Goal: Task Accomplishment & Management: Manage account settings

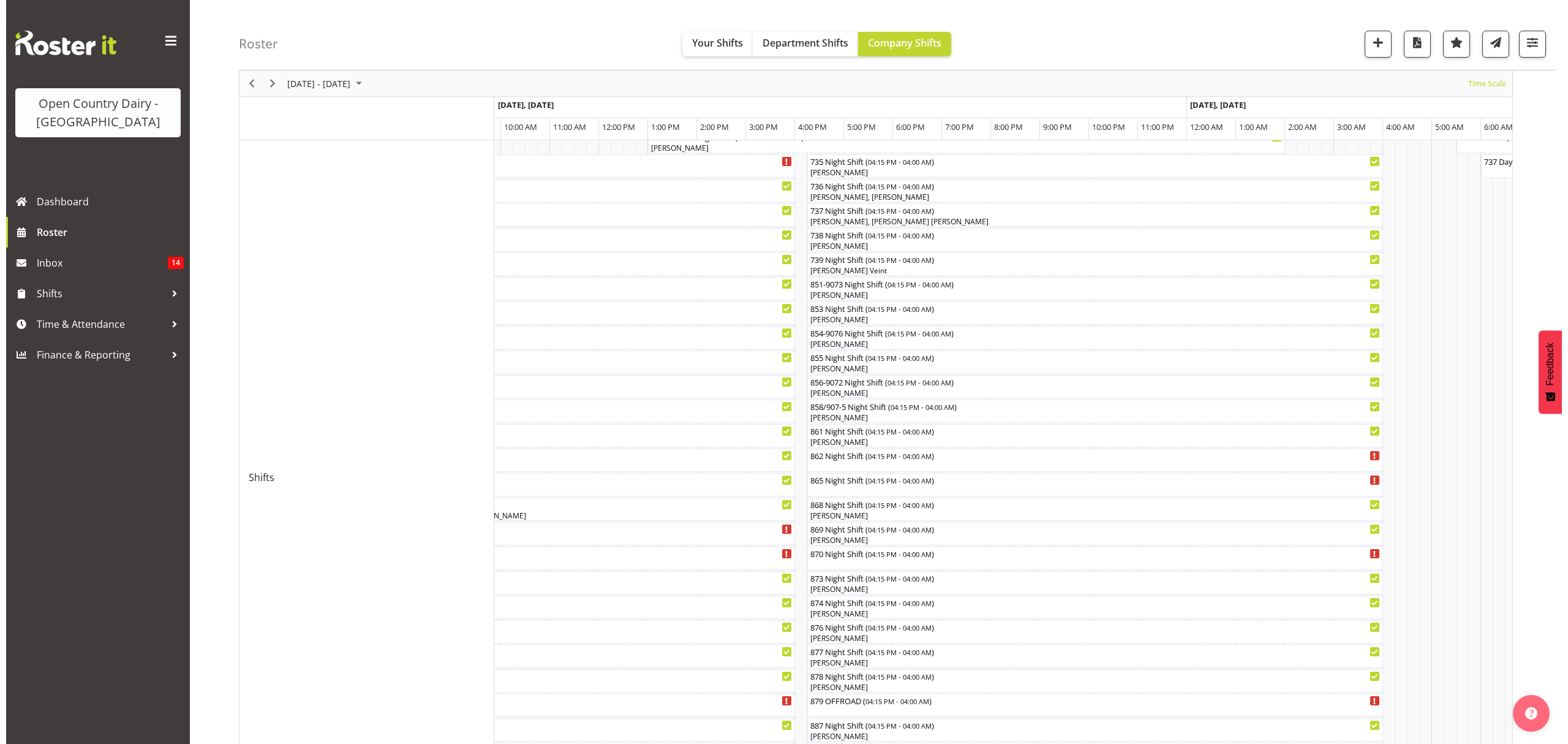
scroll to position [141, 0]
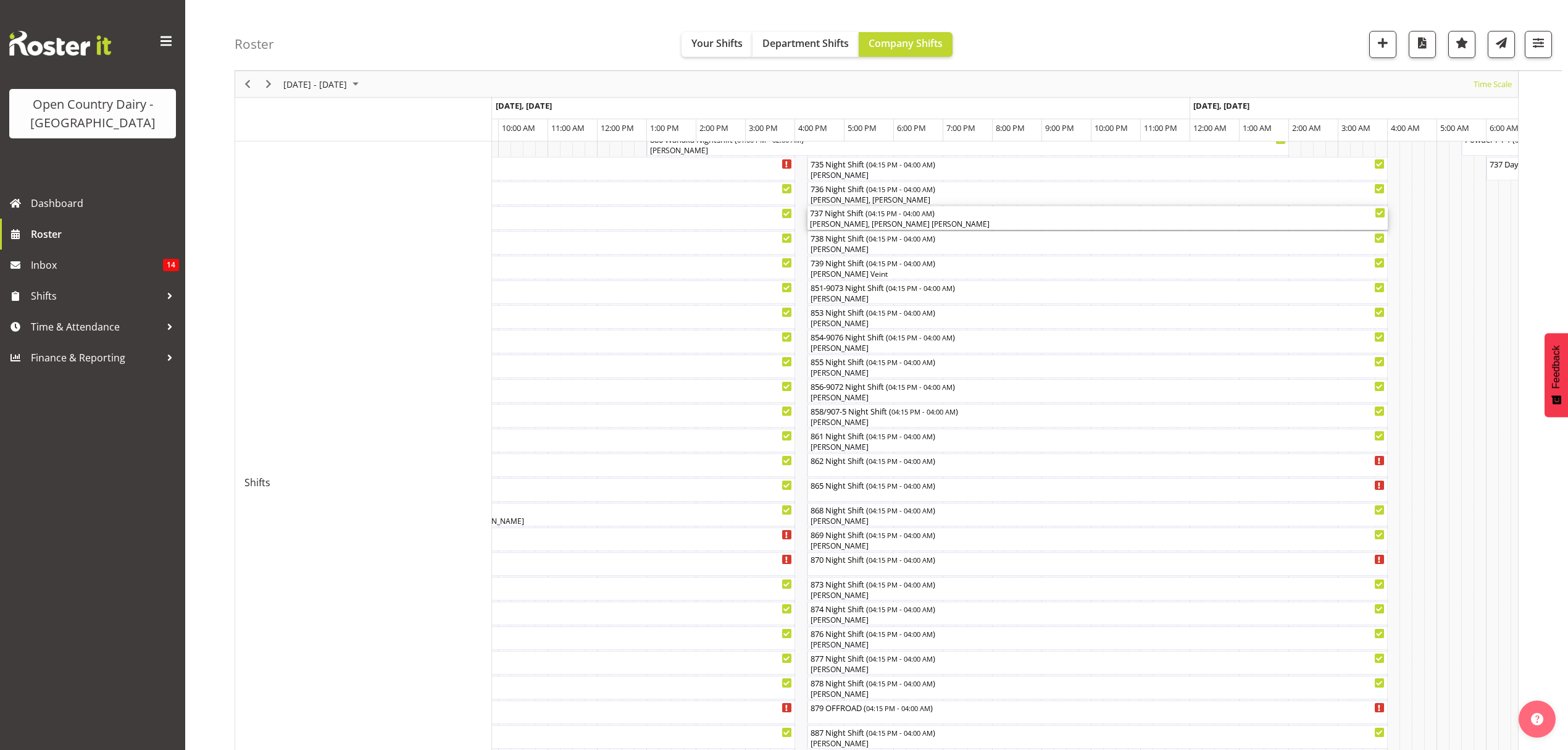
click at [877, 210] on span "04:15 PM - 04:00 AM" at bounding box center [900, 213] width 64 height 10
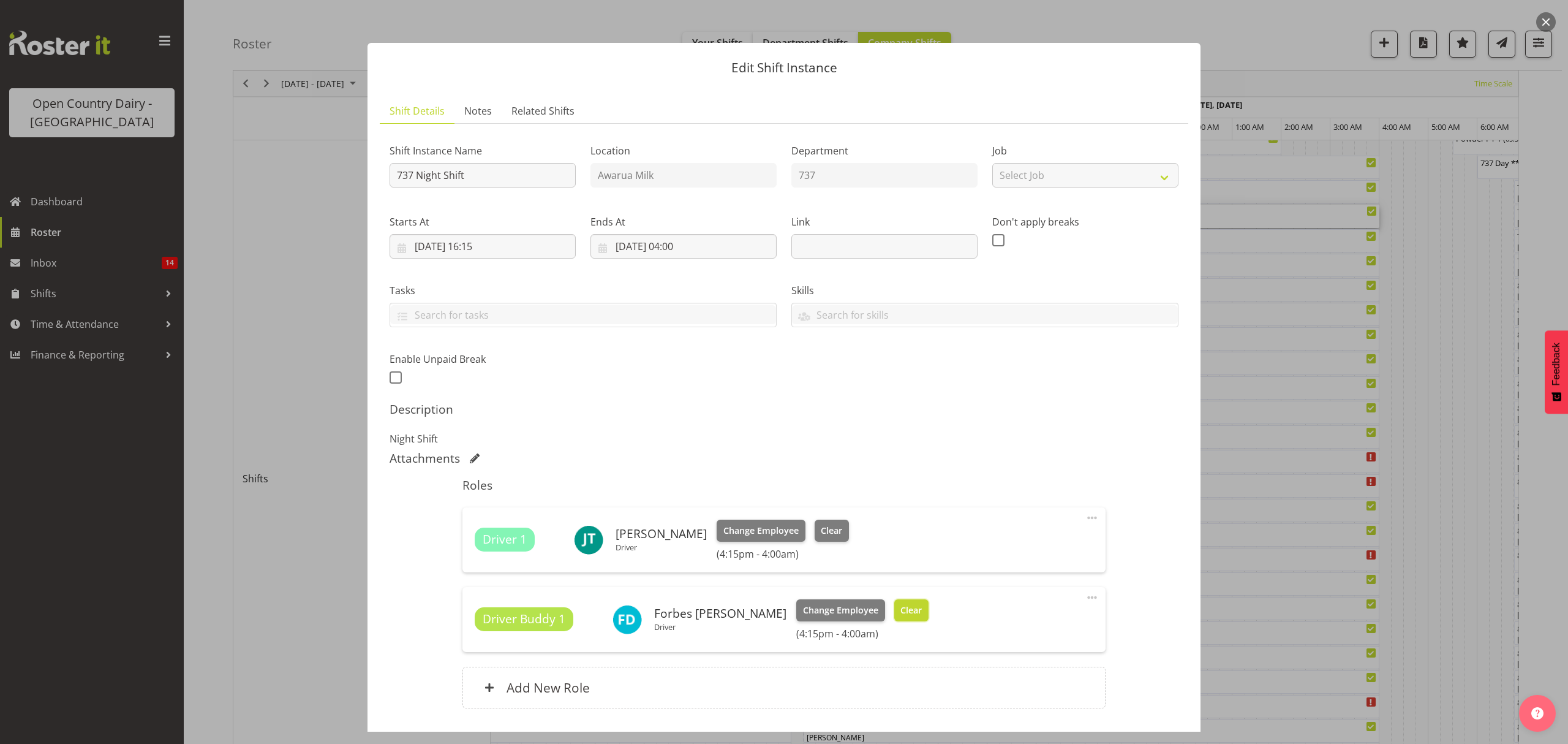
click at [894, 621] on button "Clear" at bounding box center [911, 610] width 35 height 22
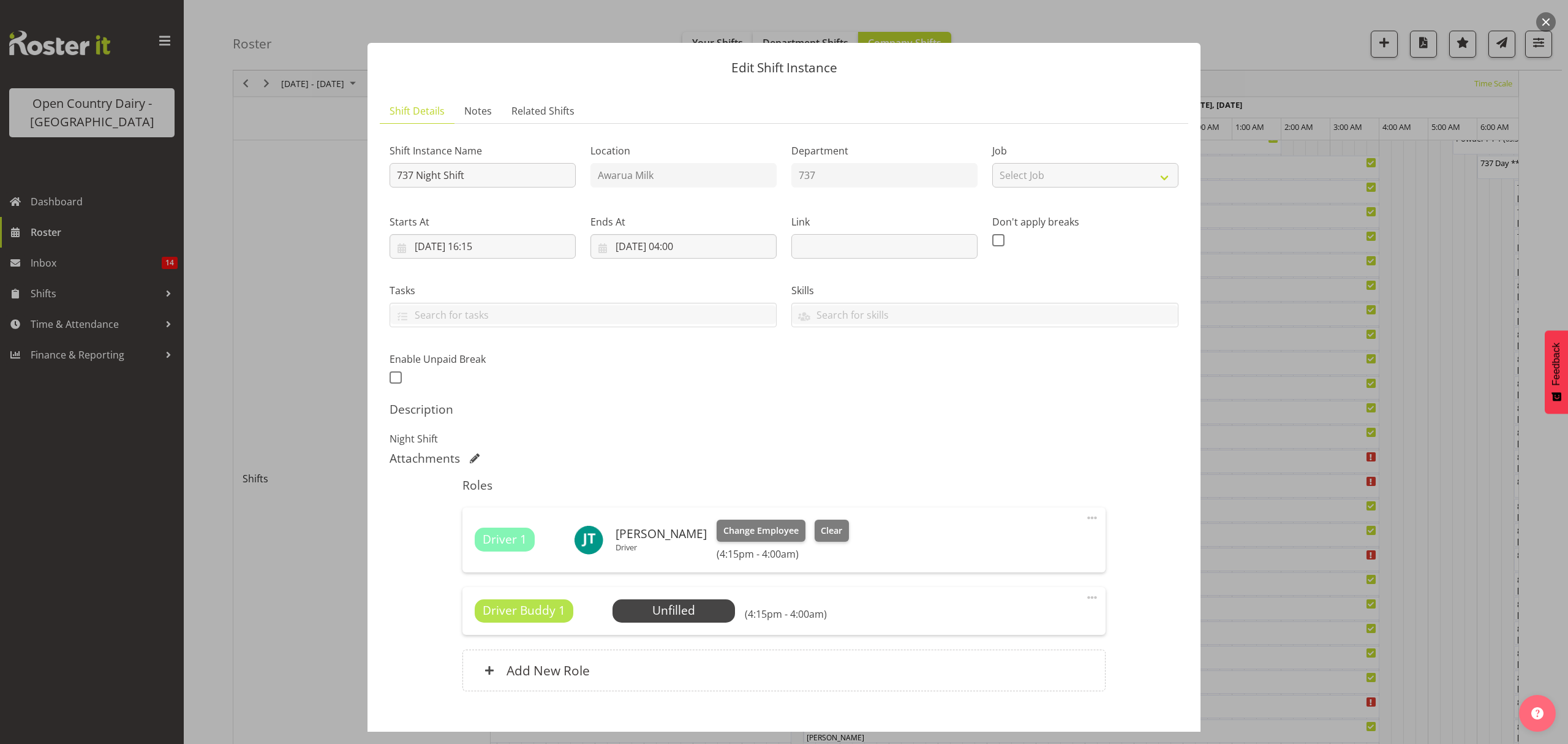
scroll to position [69, 0]
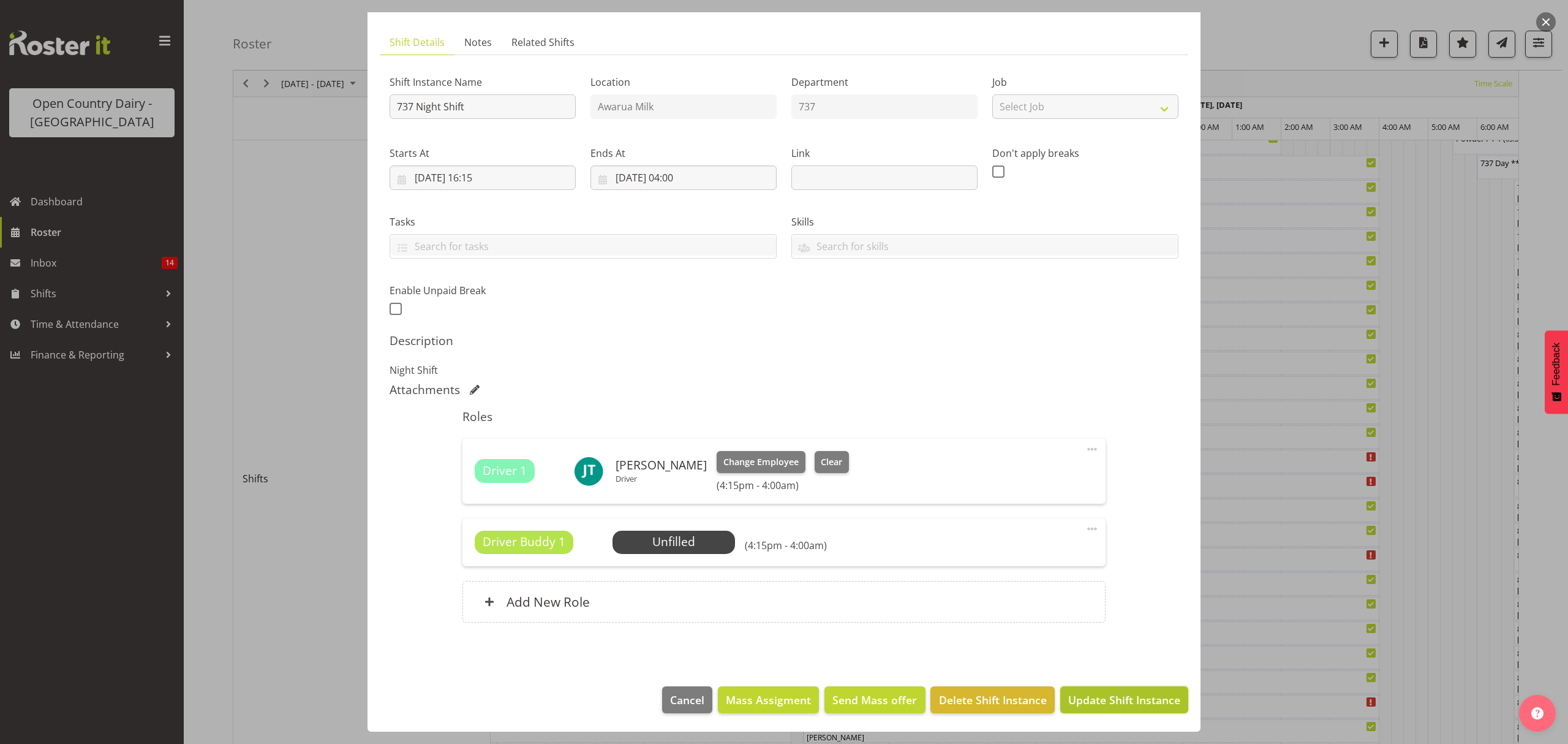
click at [1124, 695] on span "Update Shift Instance" at bounding box center [1124, 700] width 112 height 16
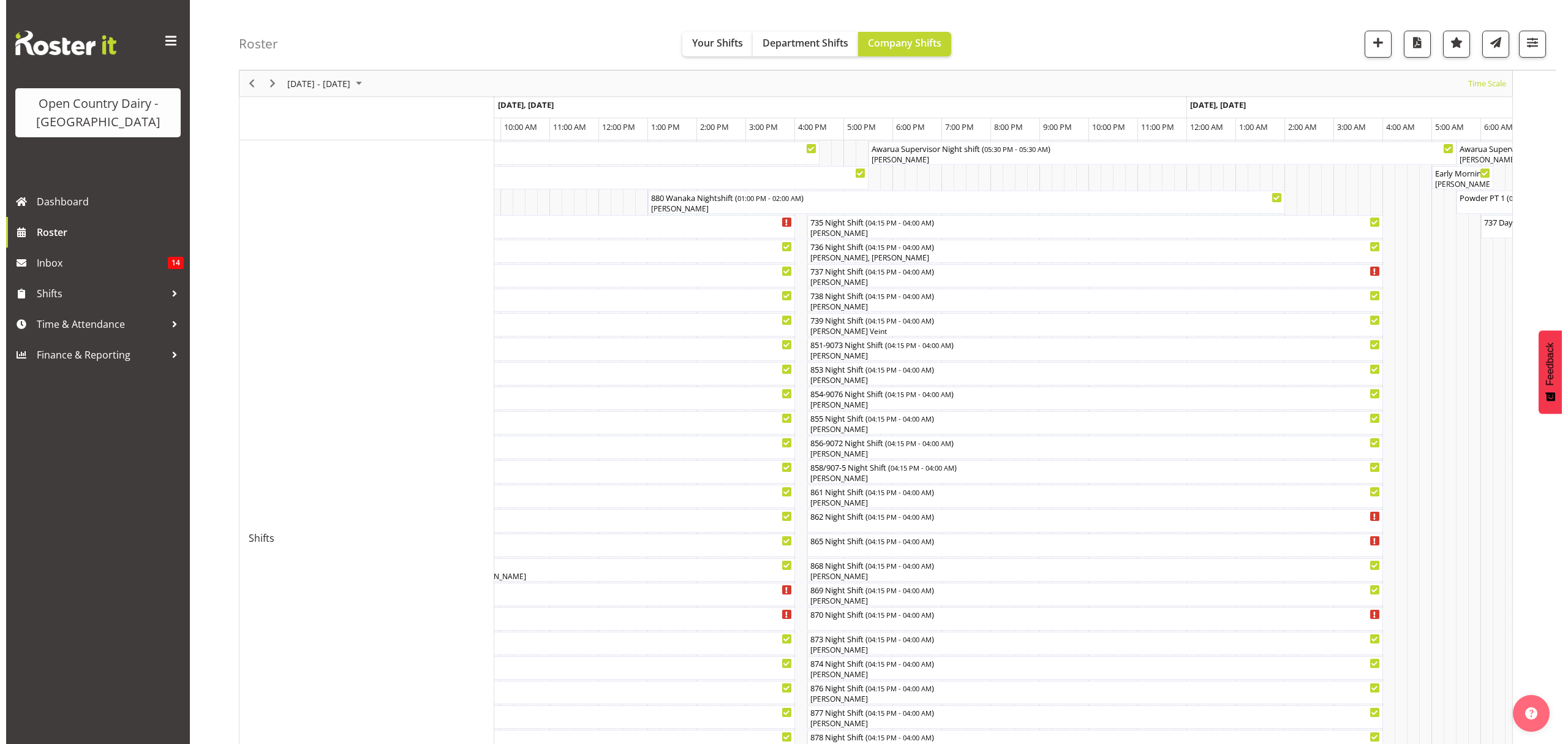
scroll to position [163, 0]
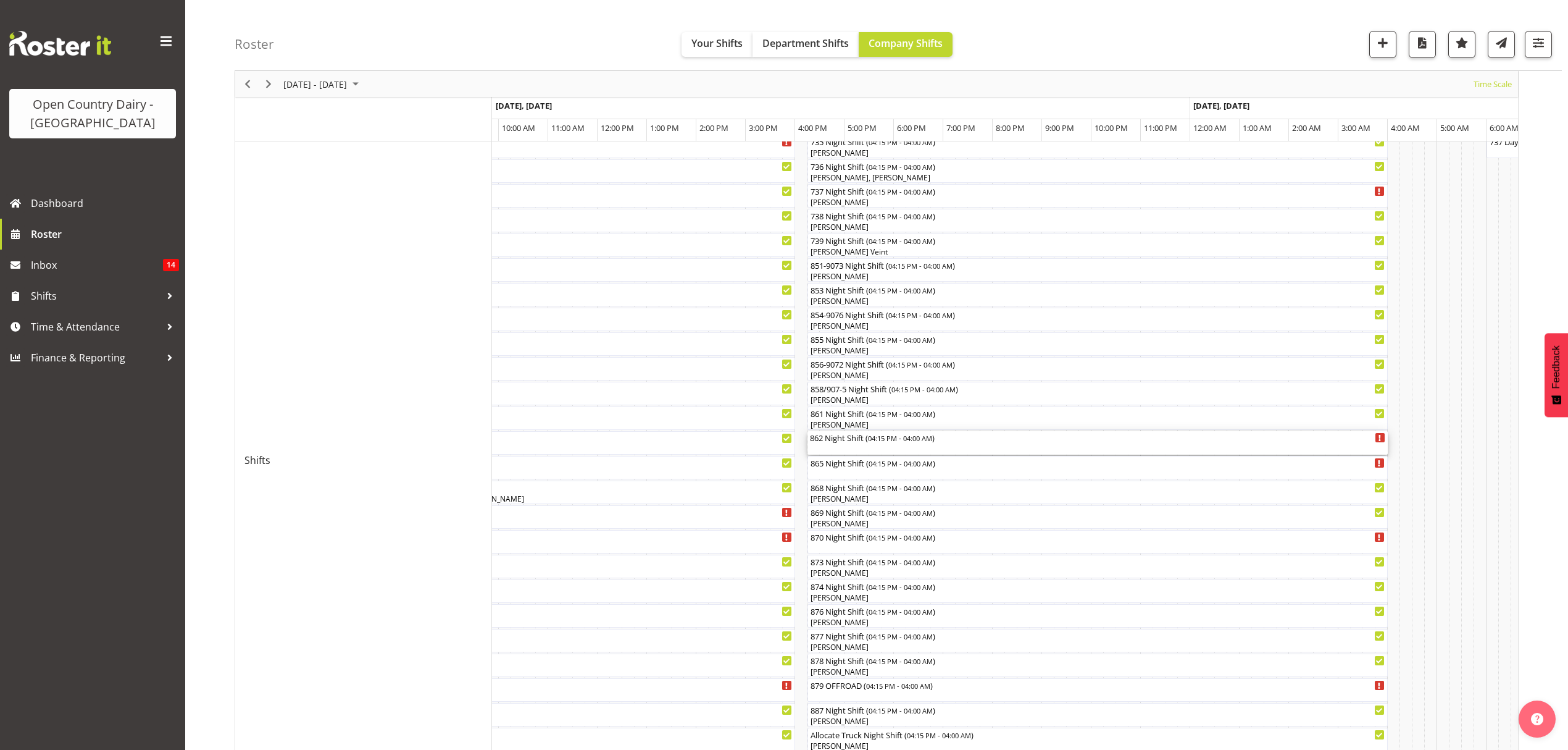
click at [900, 446] on div "862 Night Shift ( 04:15 PM - 04:00 AM )" at bounding box center [1098, 443] width 575 height 23
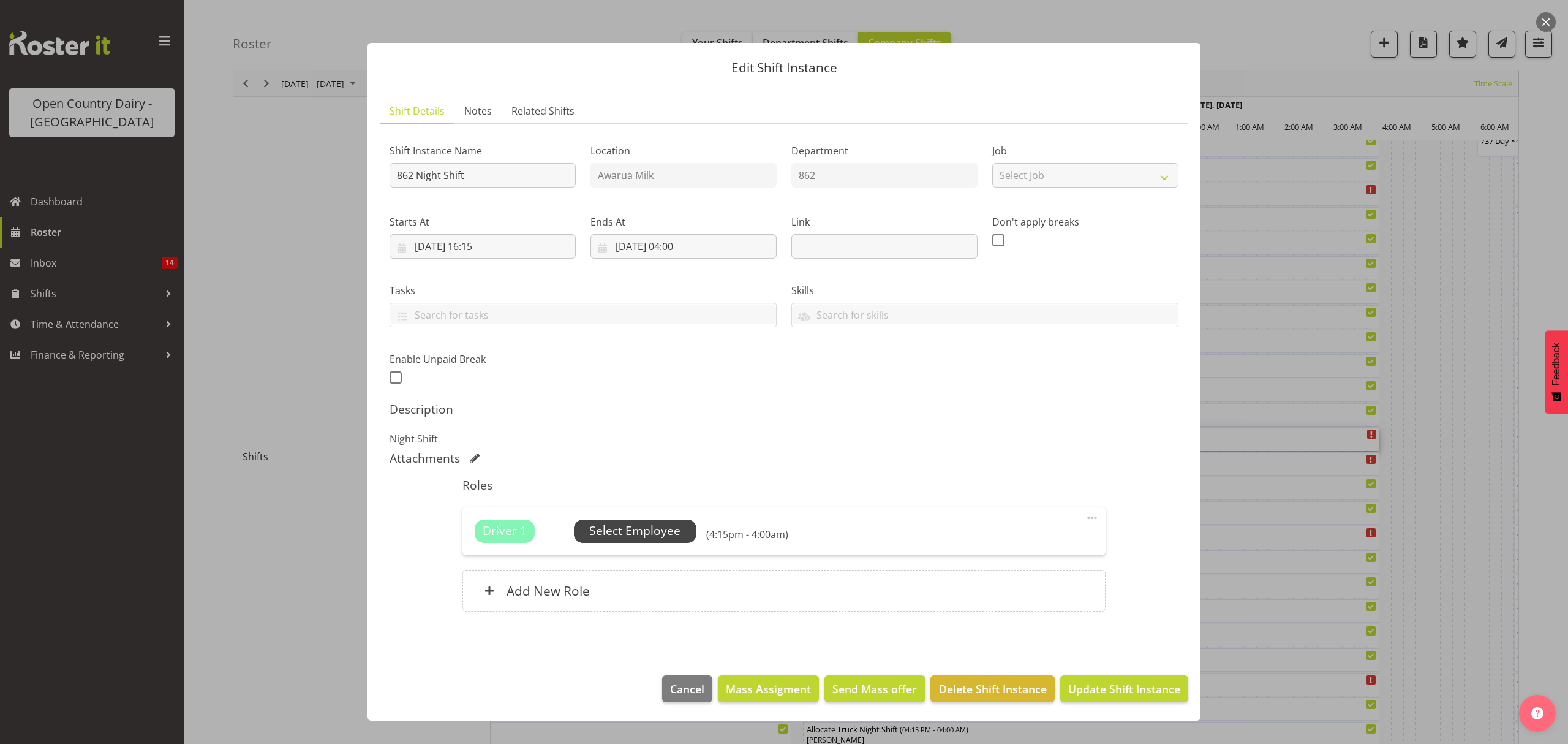
click at [659, 535] on span "Select Employee" at bounding box center [634, 531] width 91 height 18
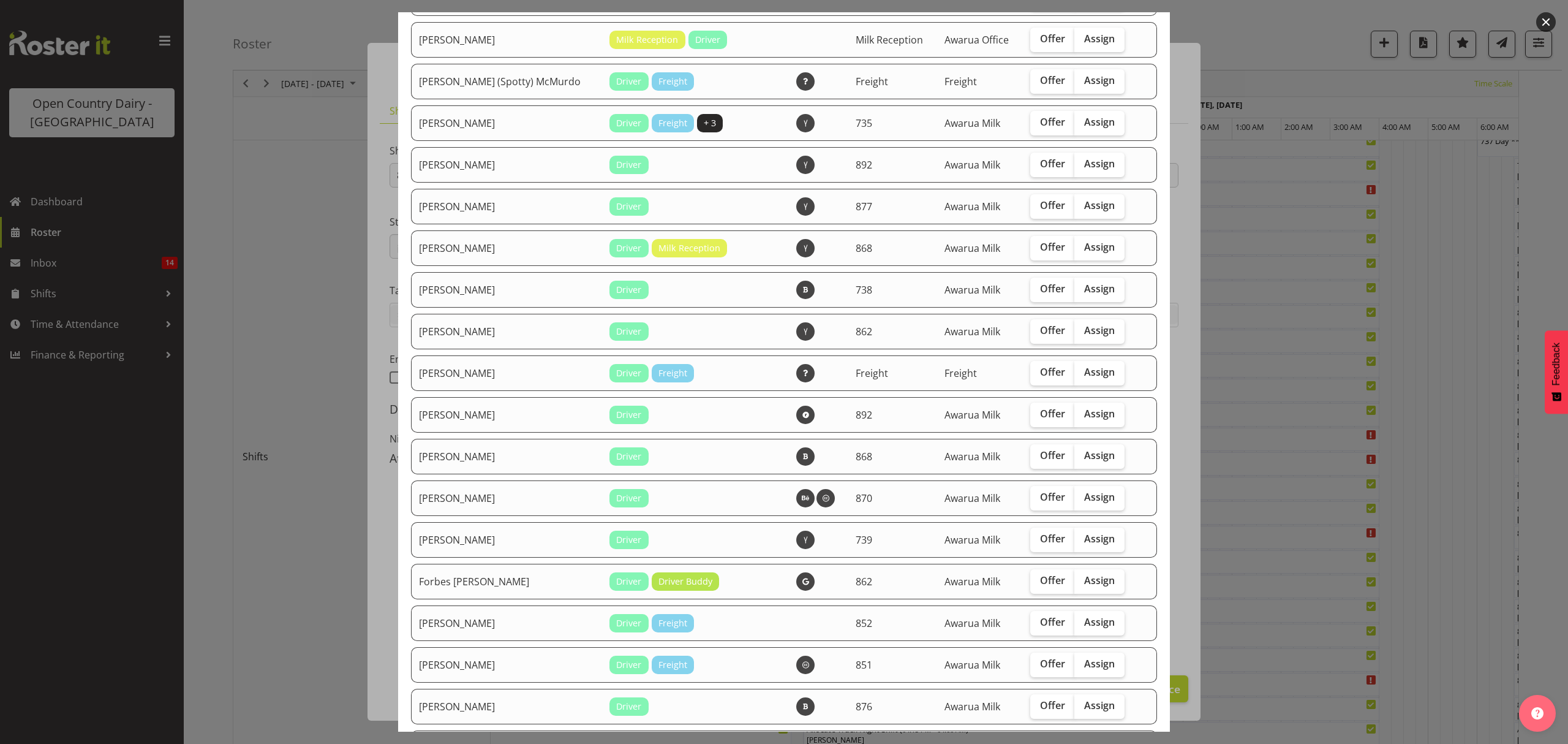
scroll to position [572, 0]
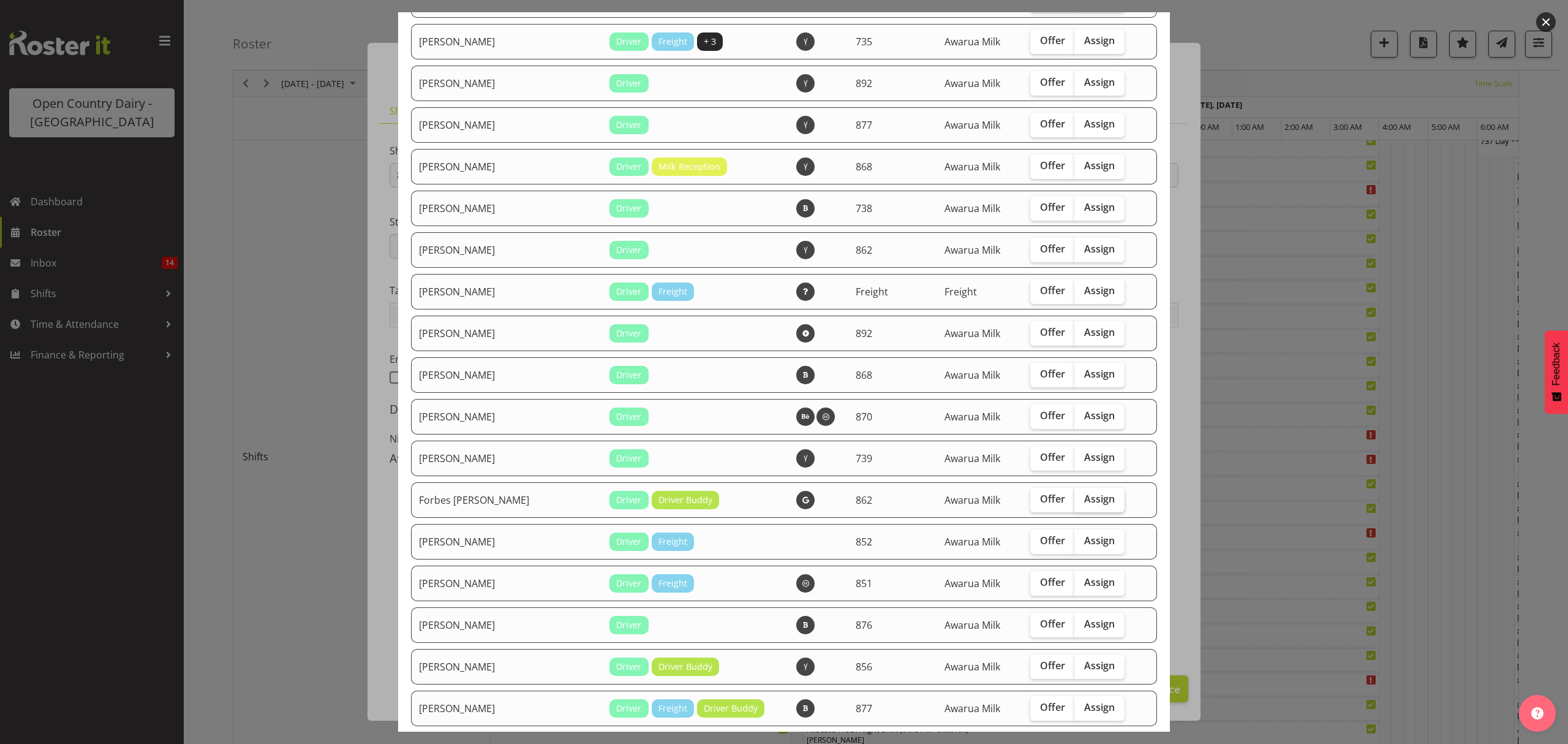
click at [1084, 502] on span "Assign" at bounding box center [1099, 499] width 31 height 12
click at [1082, 502] on input "Assign" at bounding box center [1078, 499] width 8 height 8
click at [1084, 502] on span "Assign" at bounding box center [1099, 499] width 31 height 12
click at [1082, 502] on input "Assign" at bounding box center [1078, 499] width 8 height 8
click at [1084, 494] on span "Assign" at bounding box center [1099, 499] width 31 height 12
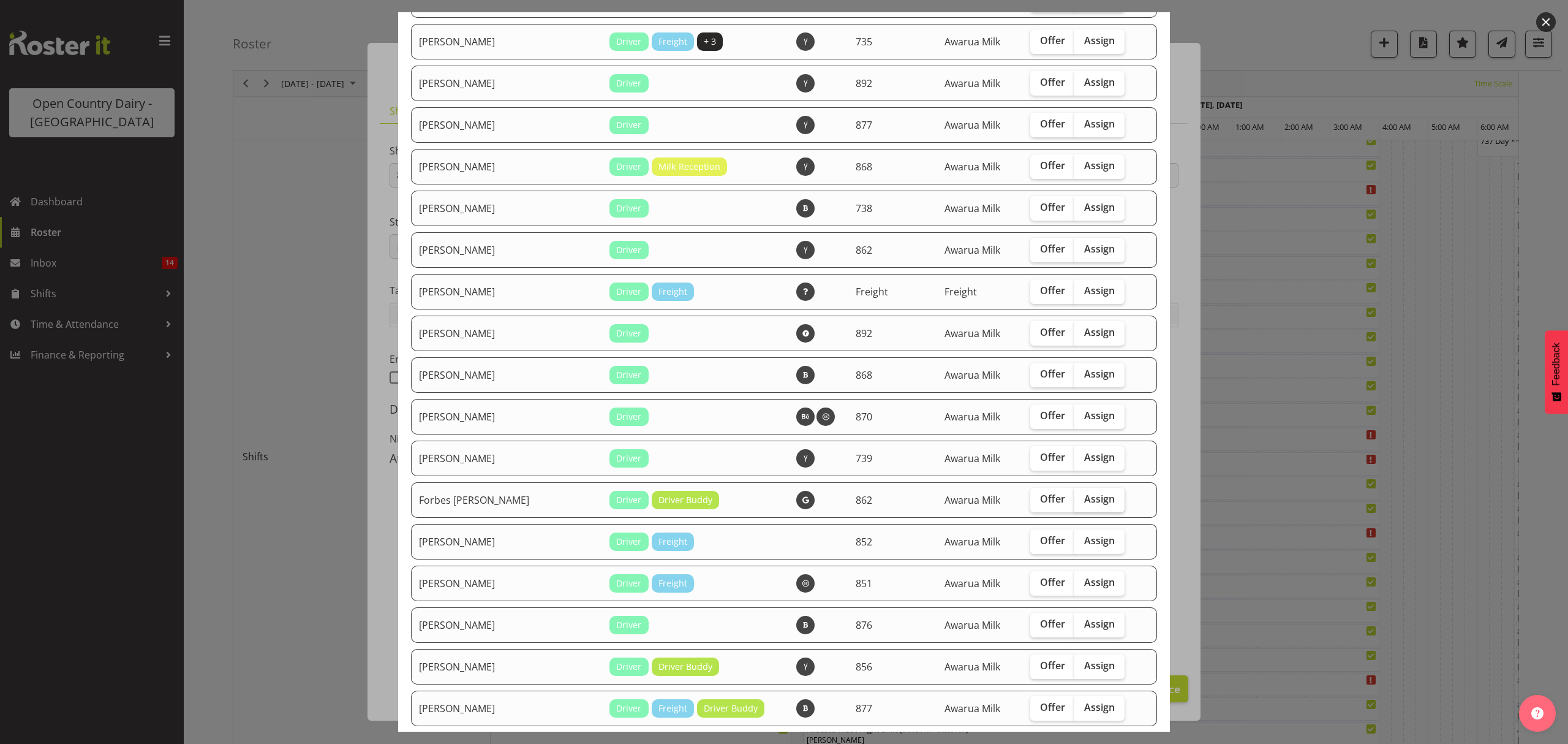
click at [1082, 495] on input "Assign" at bounding box center [1078, 499] width 8 height 8
checkbox input "true"
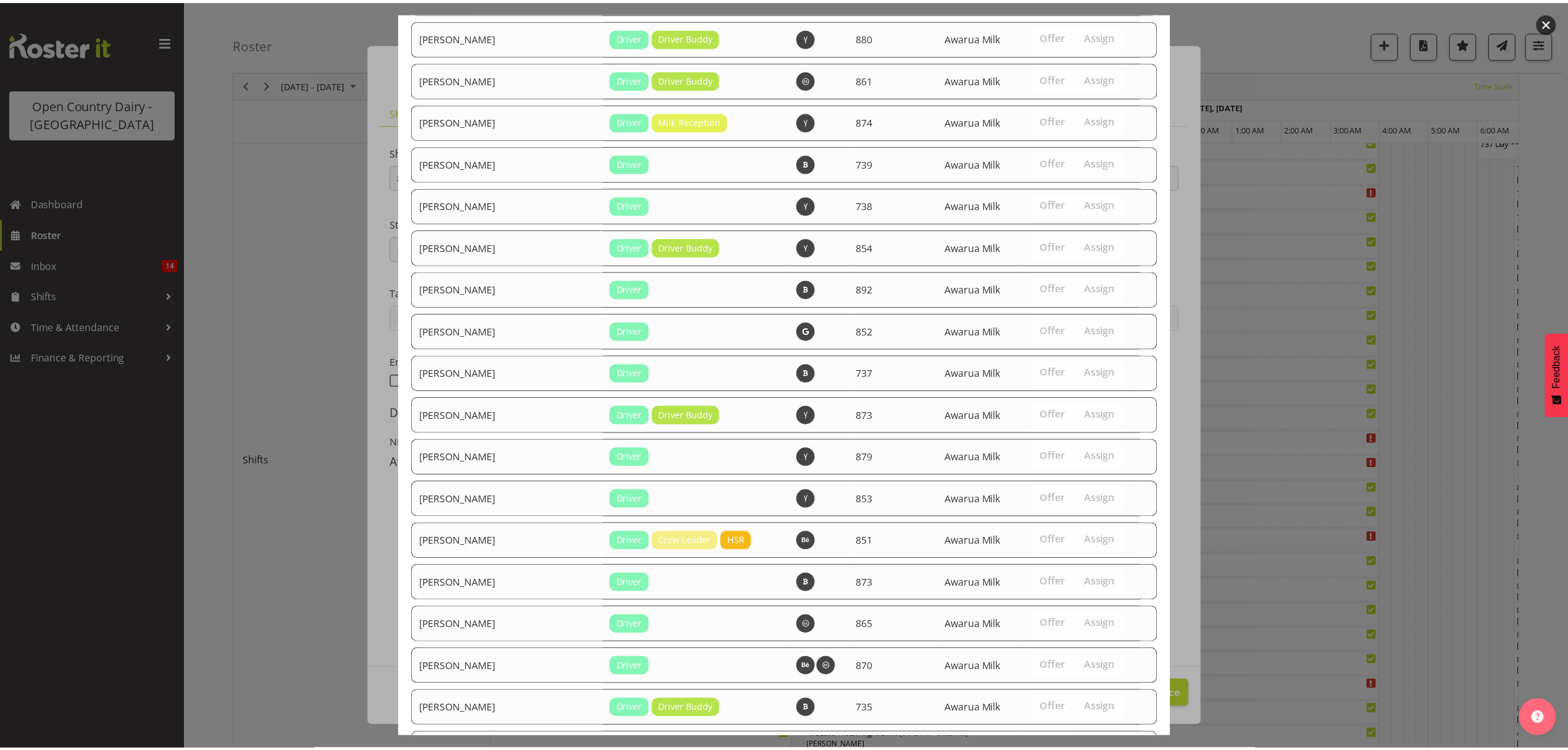
scroll to position [1880, 0]
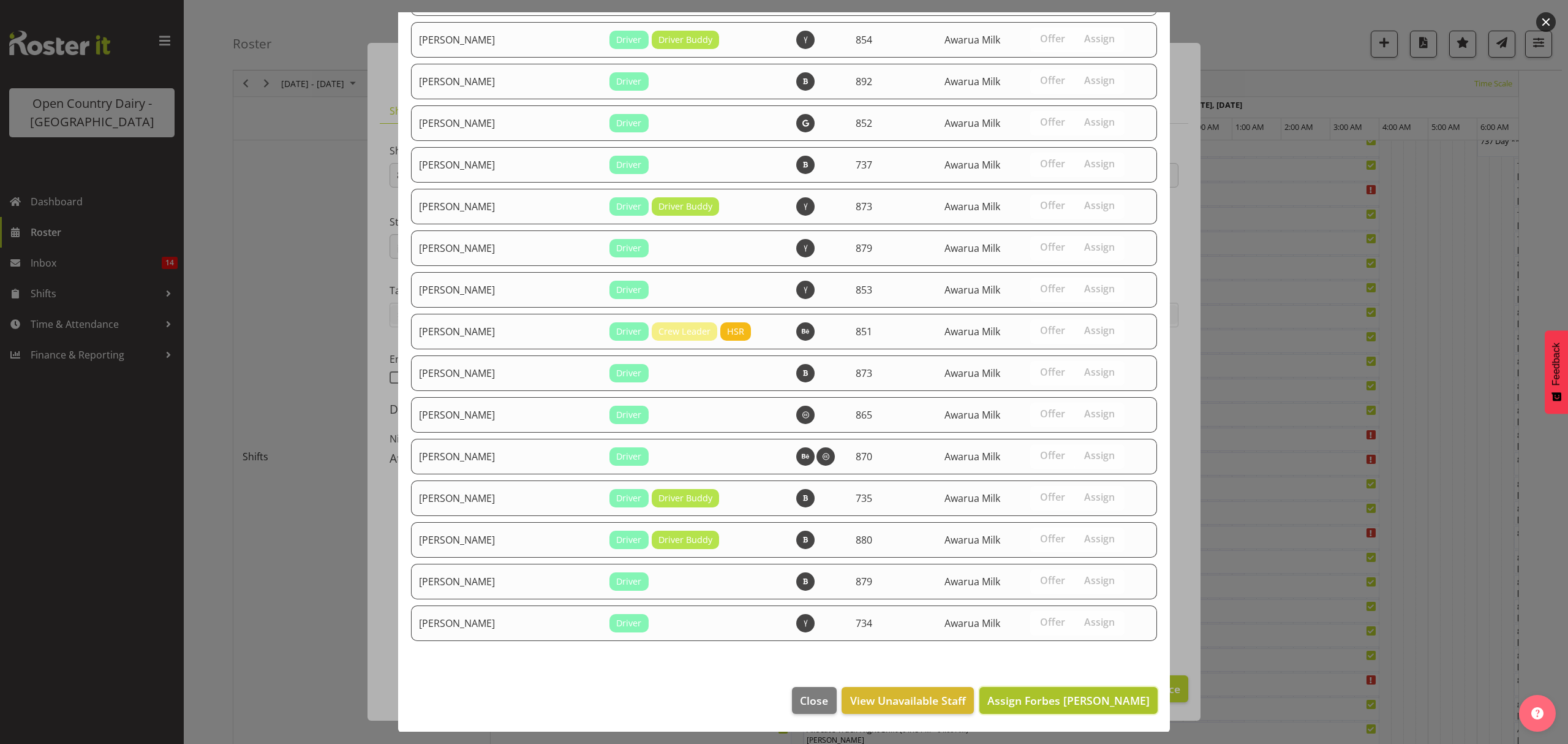
click at [1071, 701] on span "Assign Forbes [PERSON_NAME]" at bounding box center [1068, 700] width 162 height 15
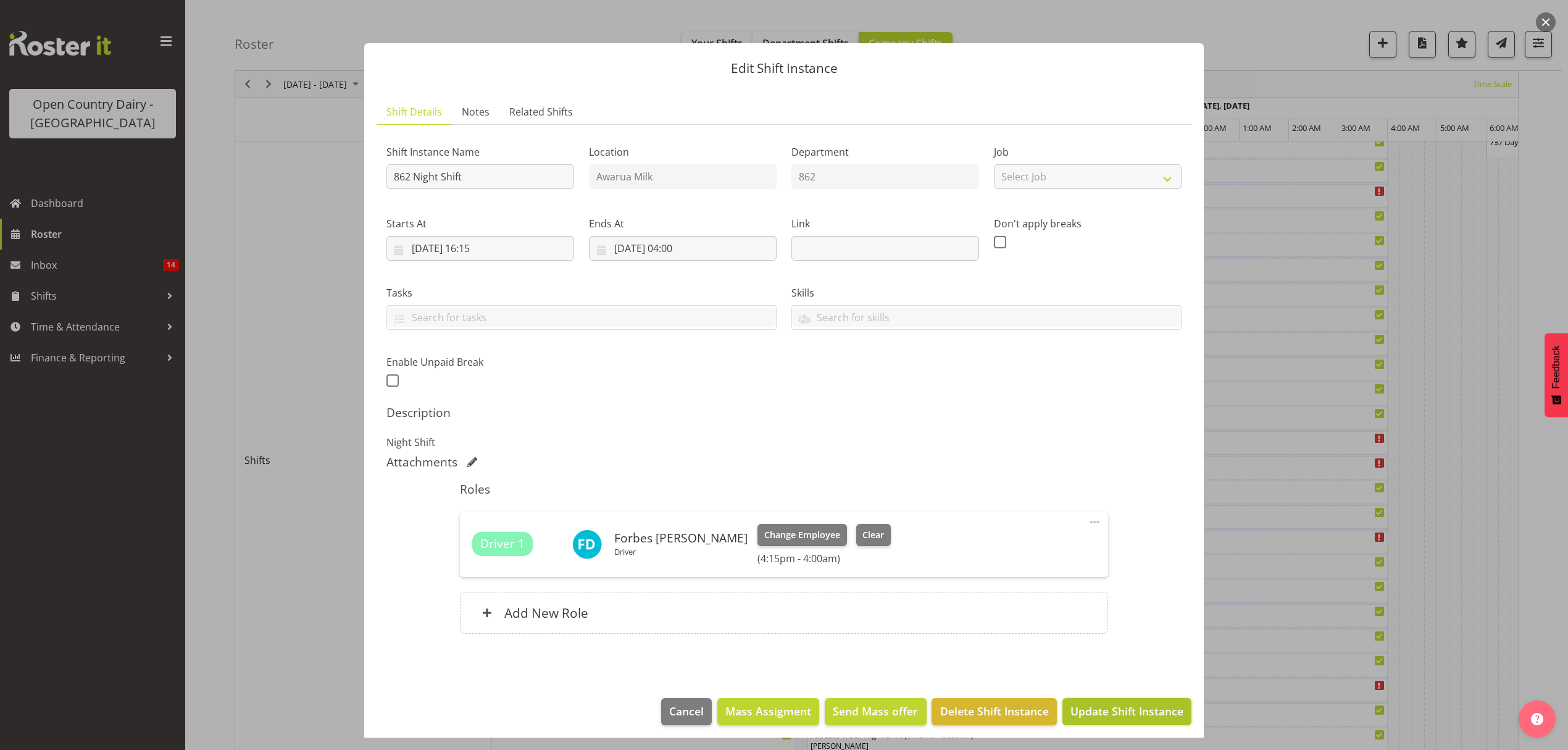
click at [1140, 704] on span "Update Shift Instance" at bounding box center [1127, 712] width 113 height 16
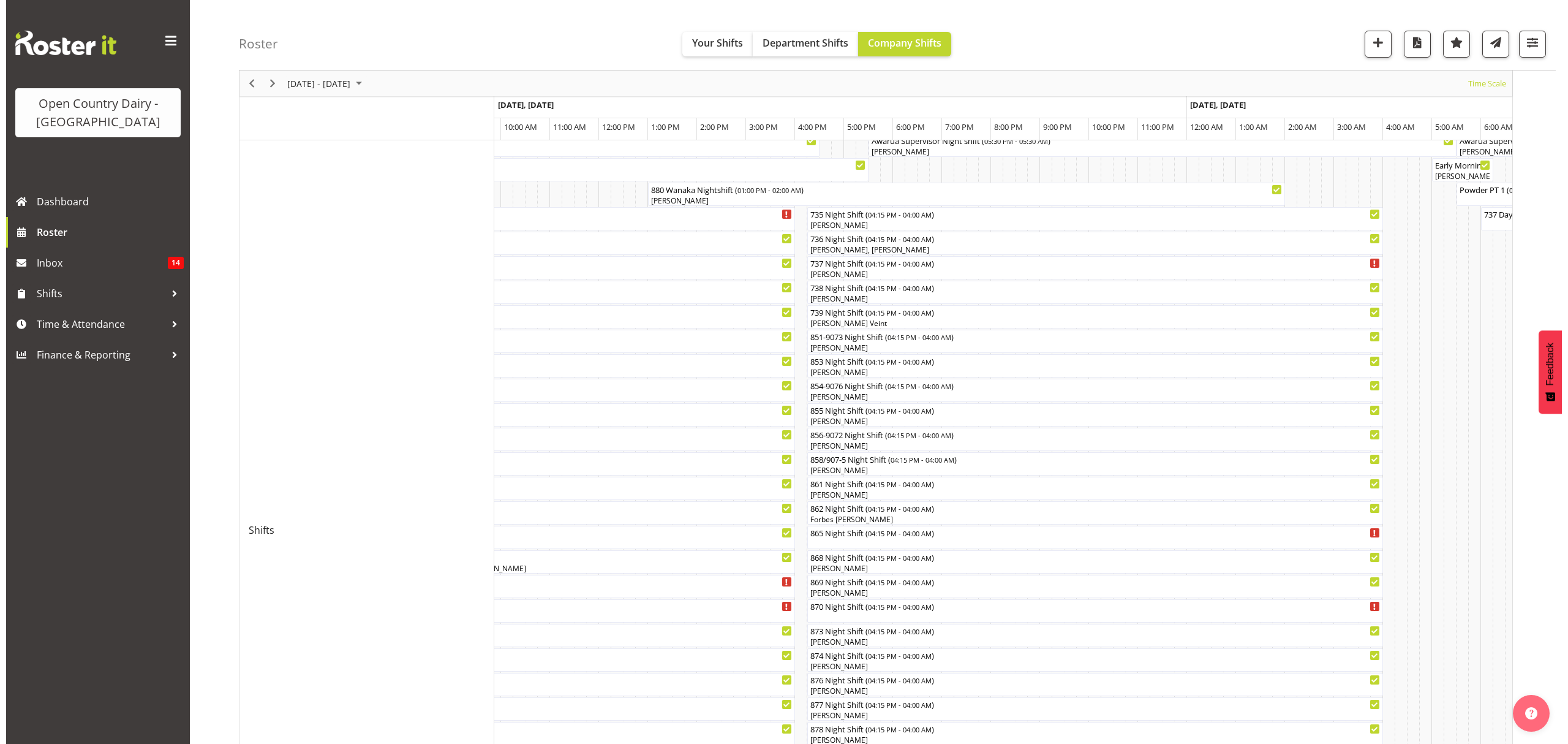
scroll to position [59, 0]
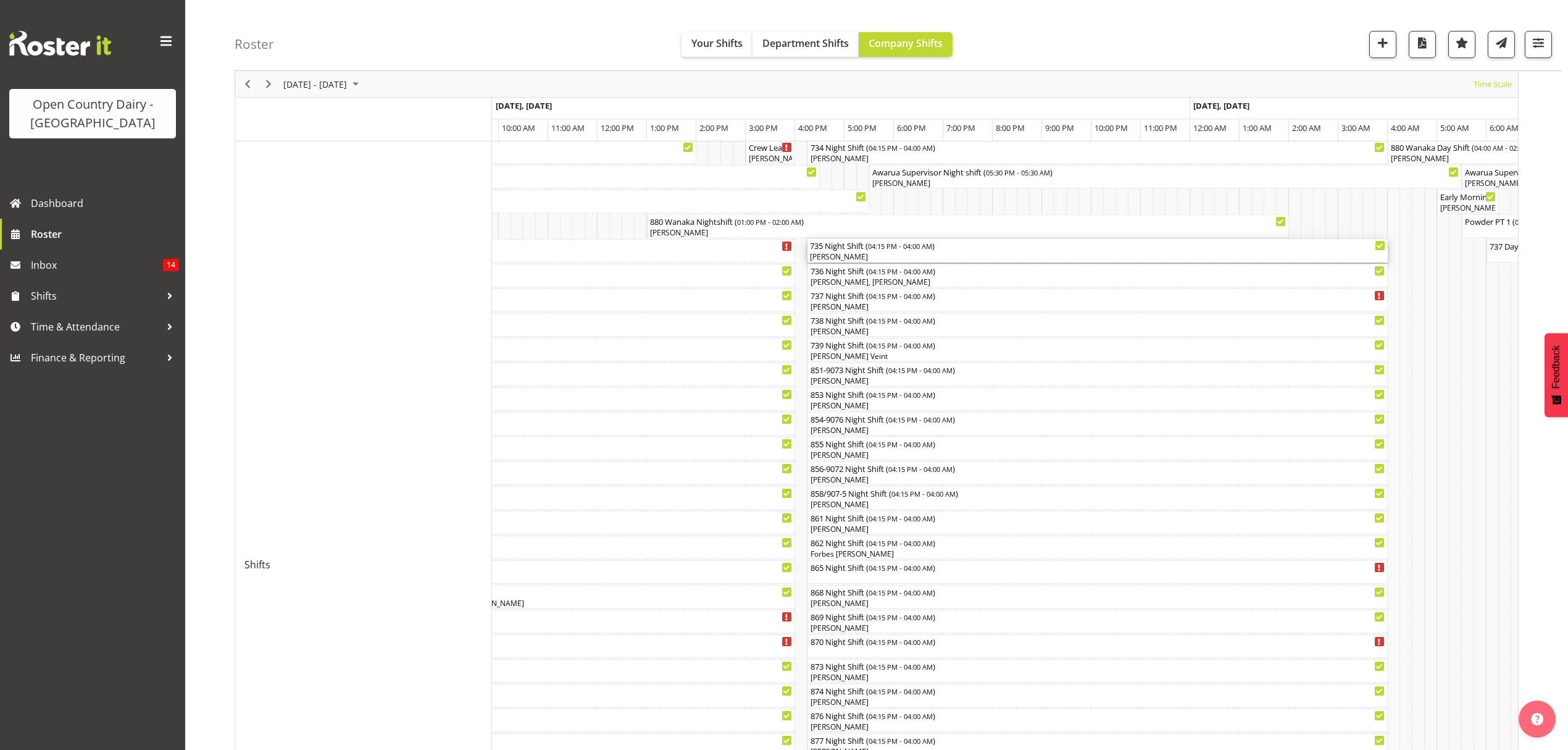
click at [932, 250] on span "04:15 PM - 04:00 AM" at bounding box center [900, 245] width 64 height 10
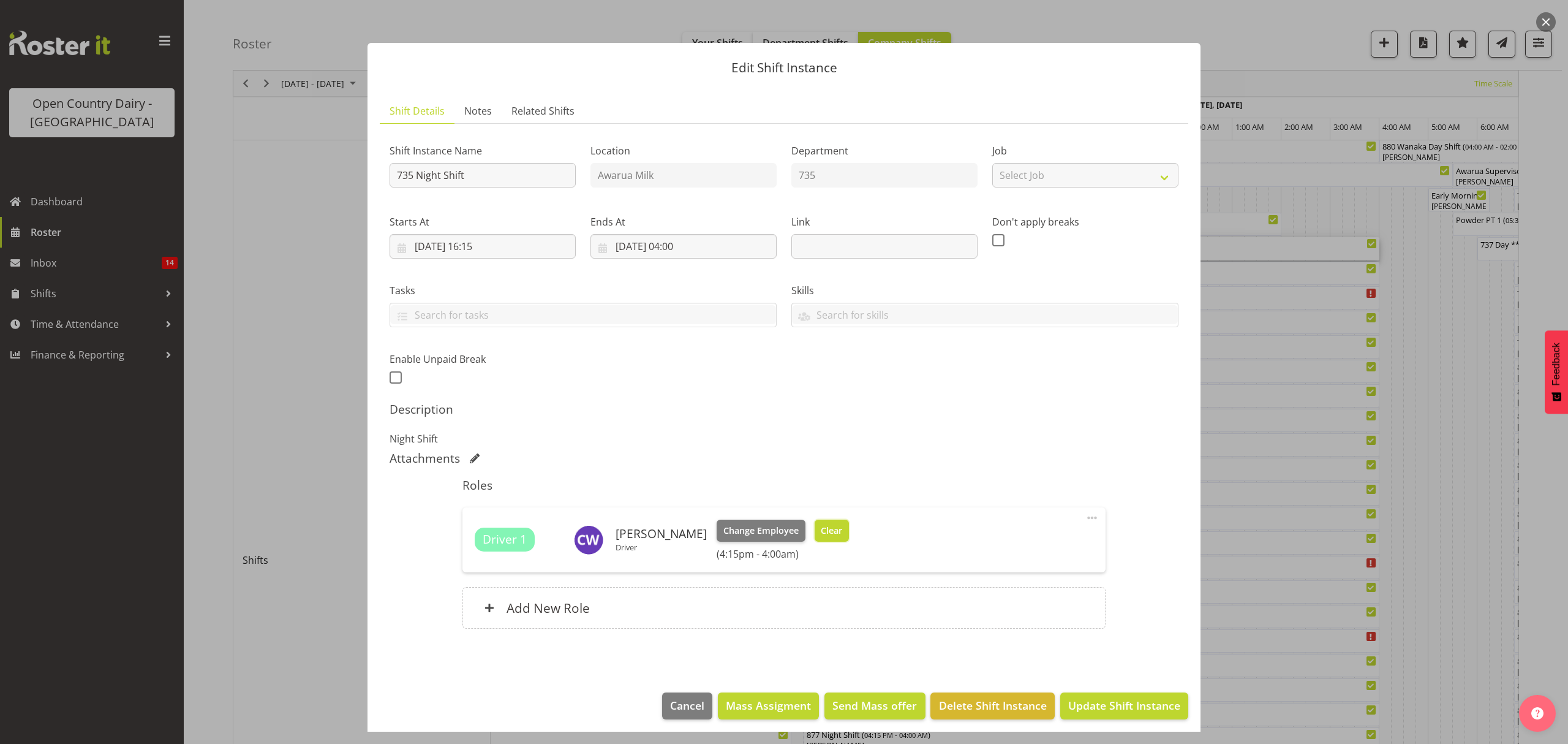
click at [815, 527] on button "Clear" at bounding box center [831, 530] width 35 height 22
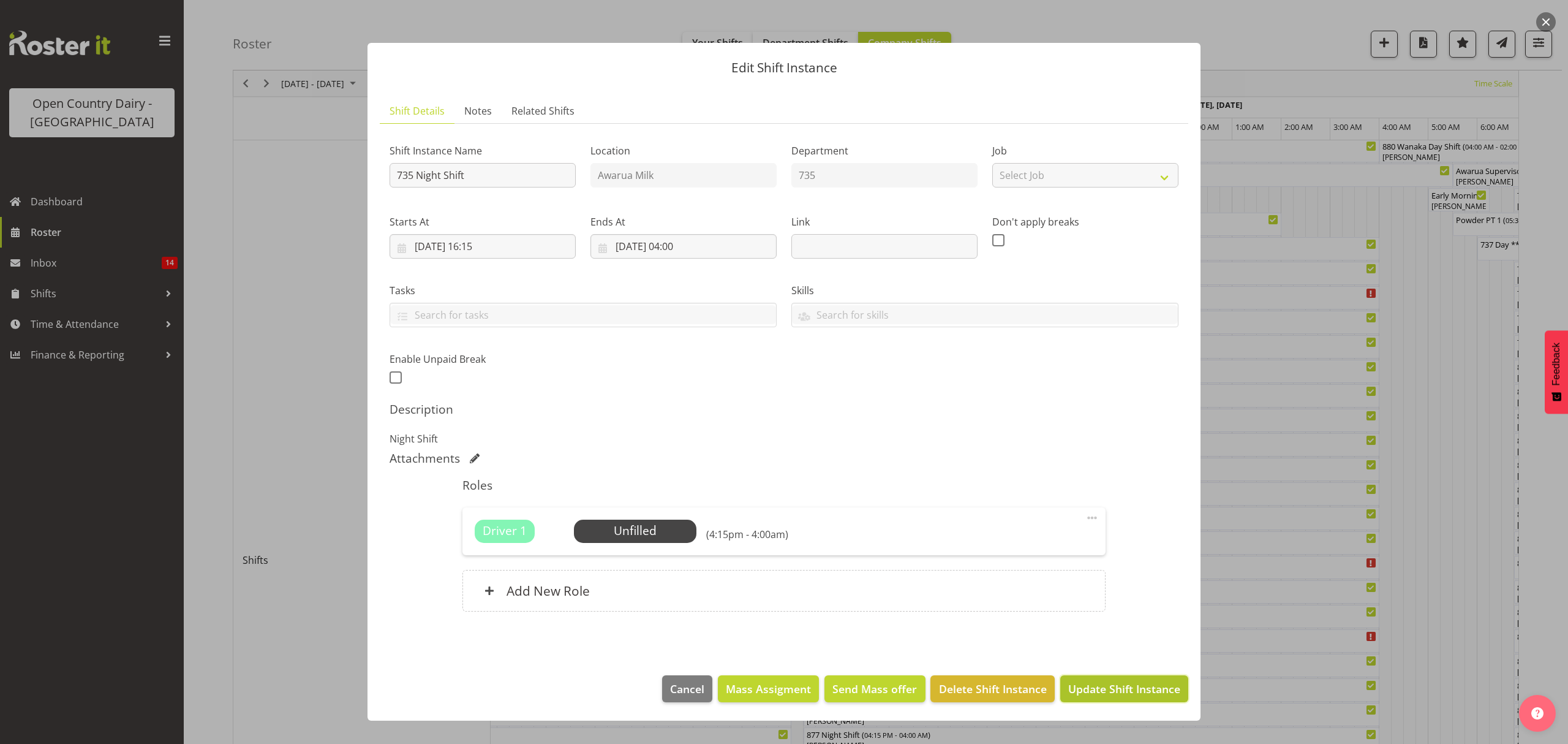
click at [1076, 685] on span "Update Shift Instance" at bounding box center [1124, 689] width 112 height 16
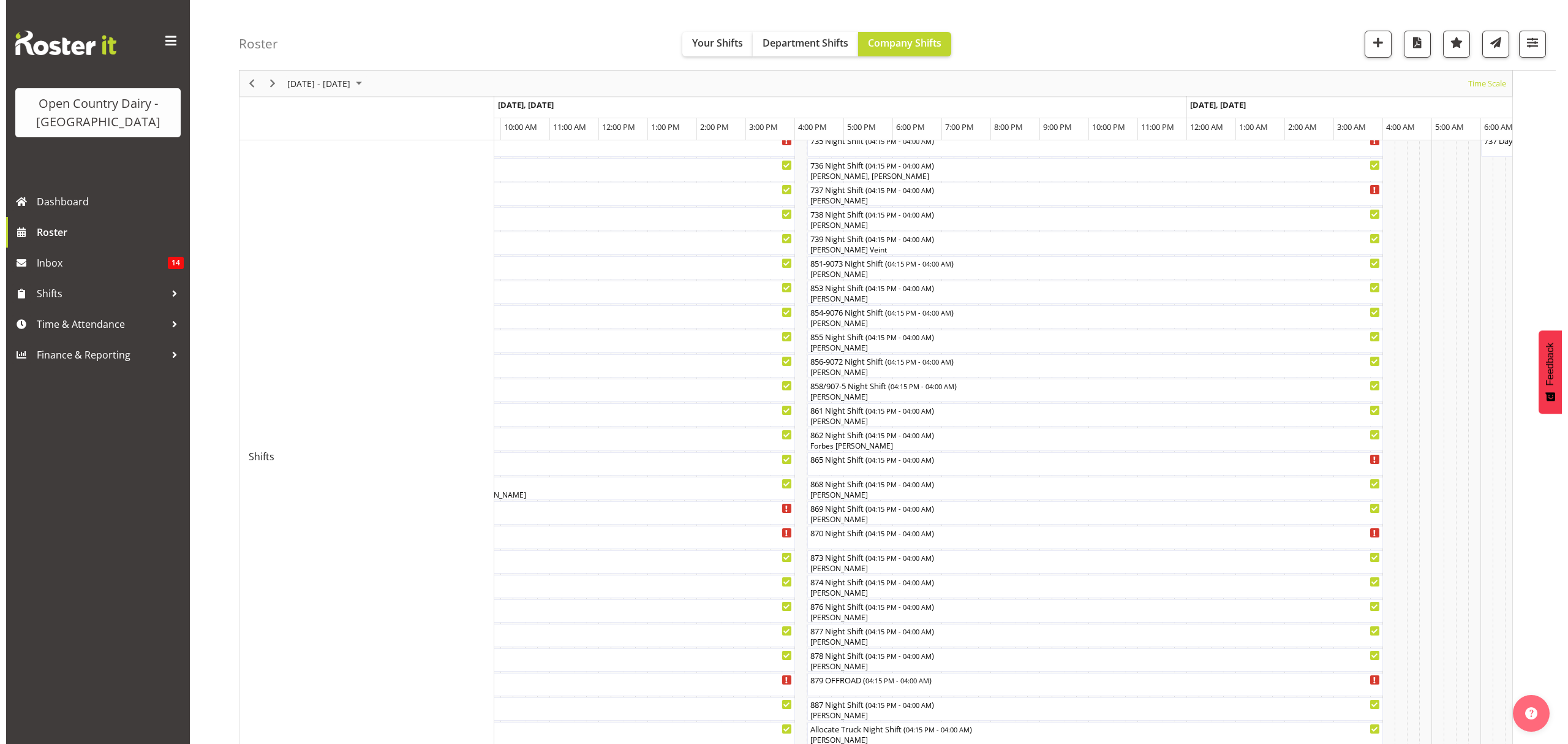
scroll to position [82, 0]
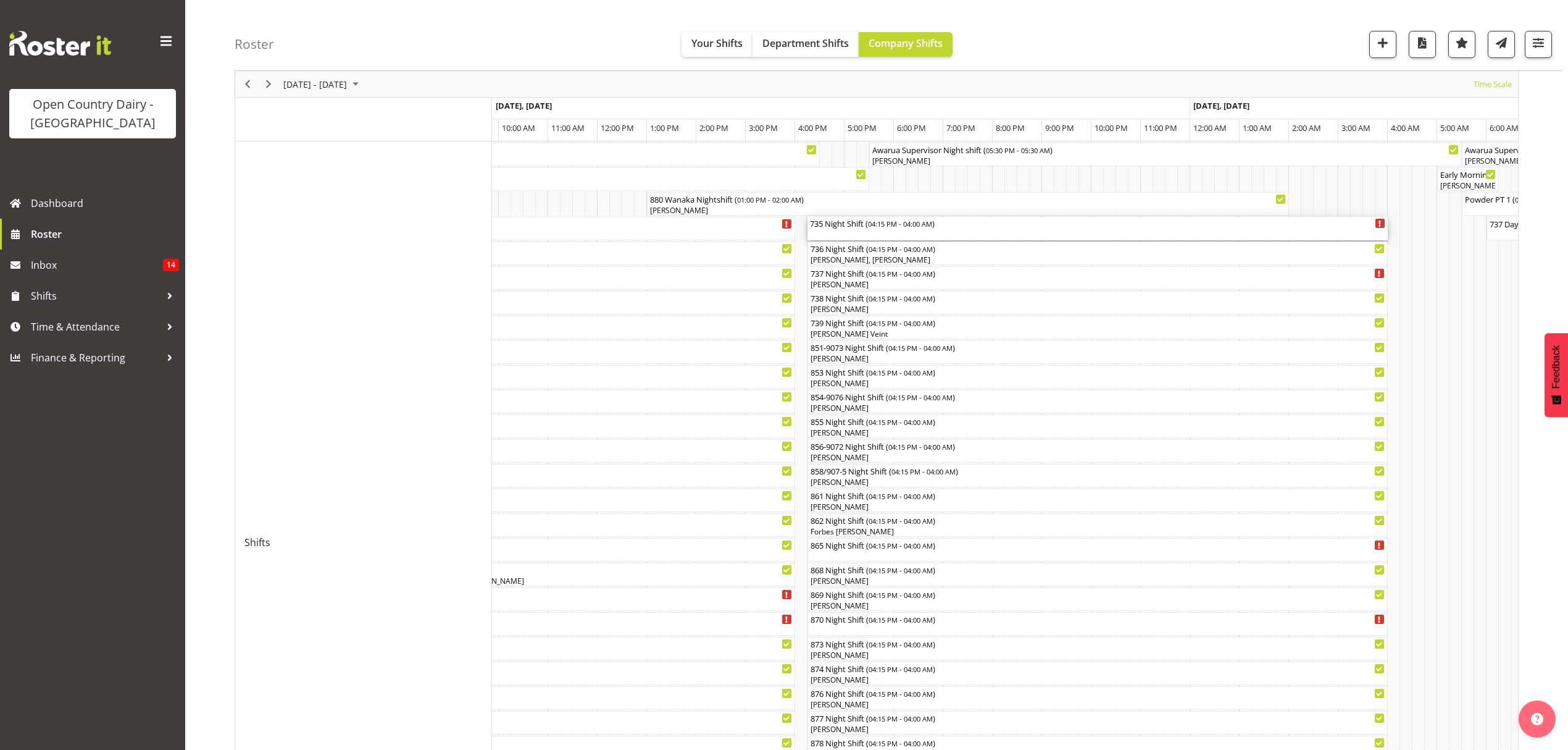
click at [865, 230] on div "735 Night Shift ( 04:15 PM - 04:00 AM )" at bounding box center [1098, 228] width 575 height 23
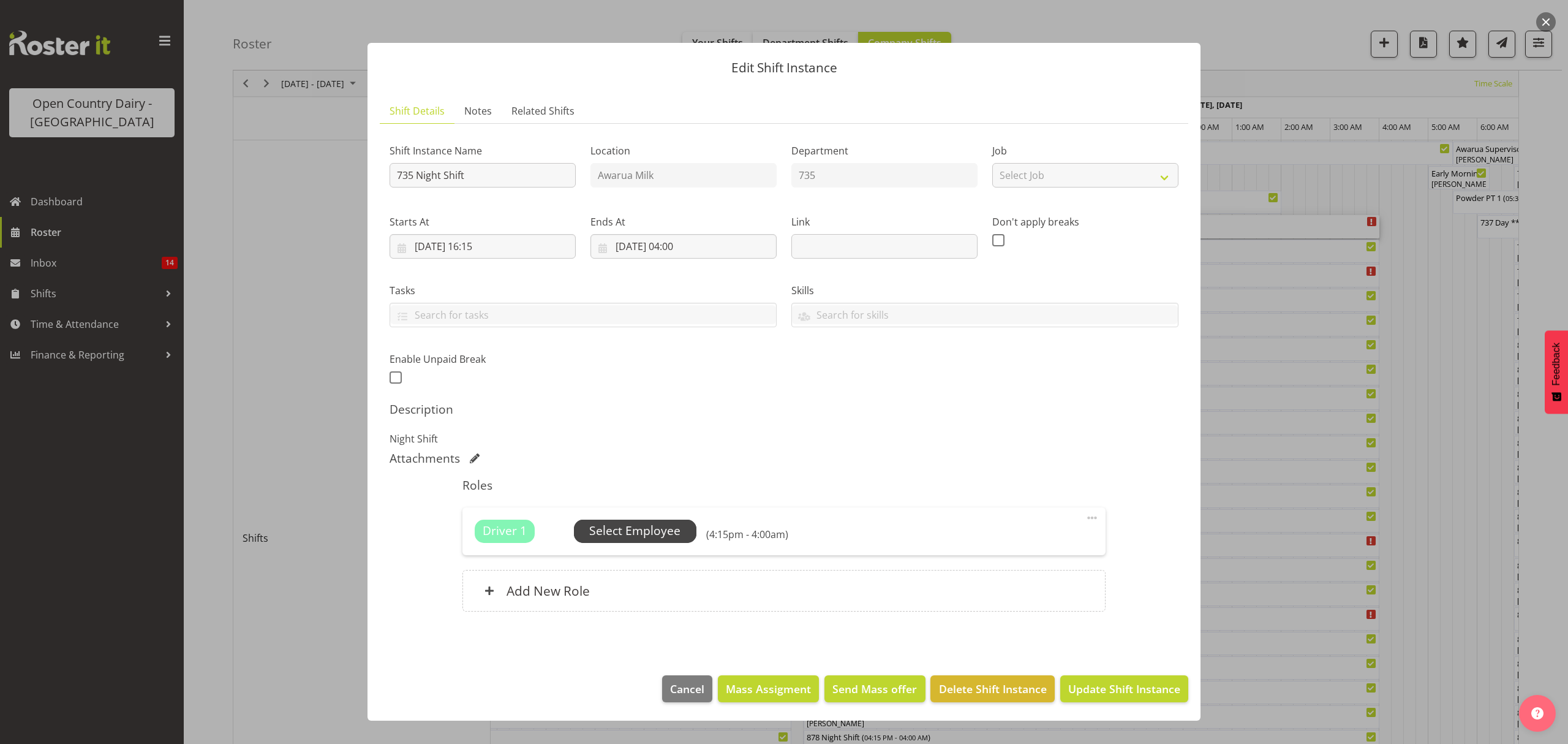
click at [659, 531] on span "Select Employee" at bounding box center [634, 531] width 91 height 18
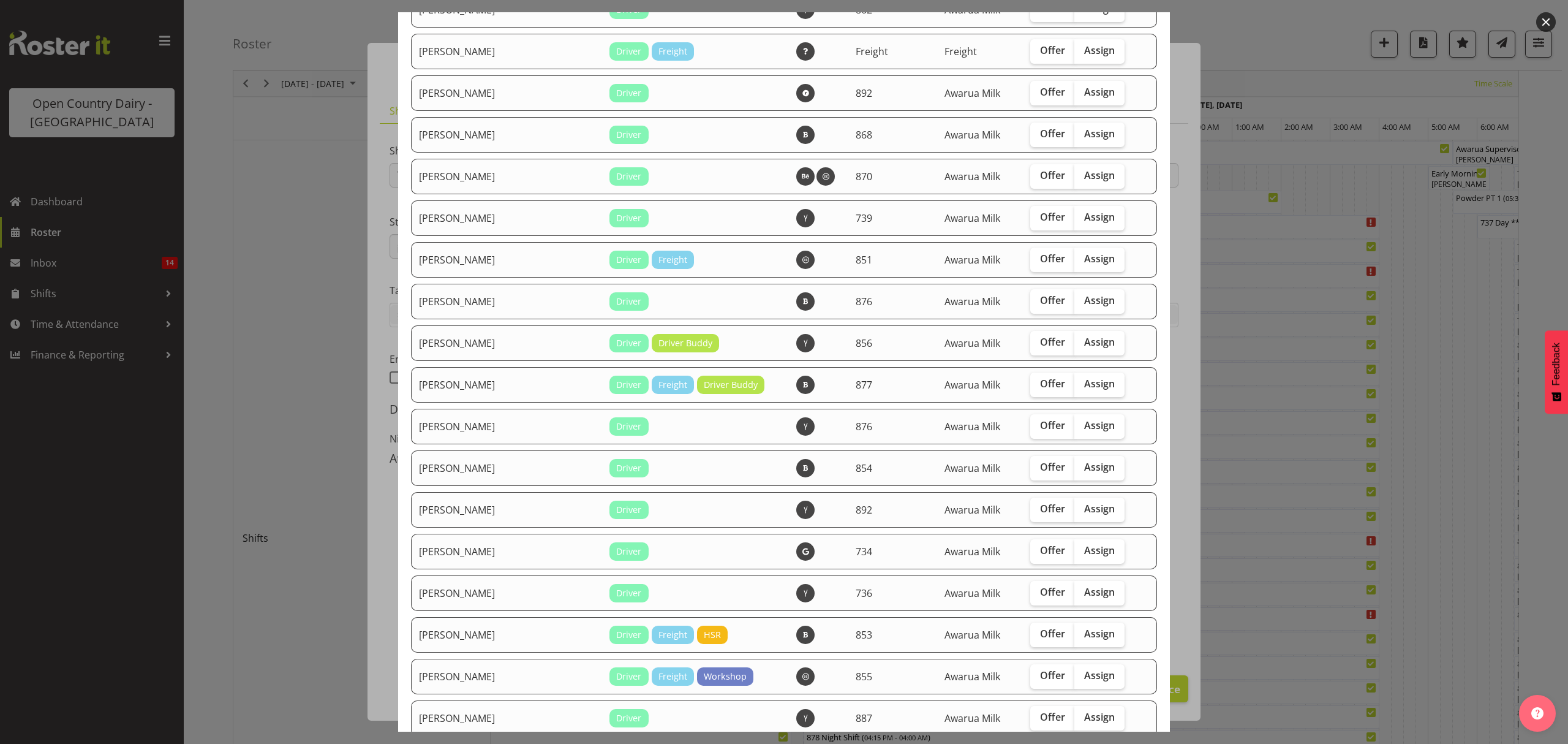
scroll to position [817, 0]
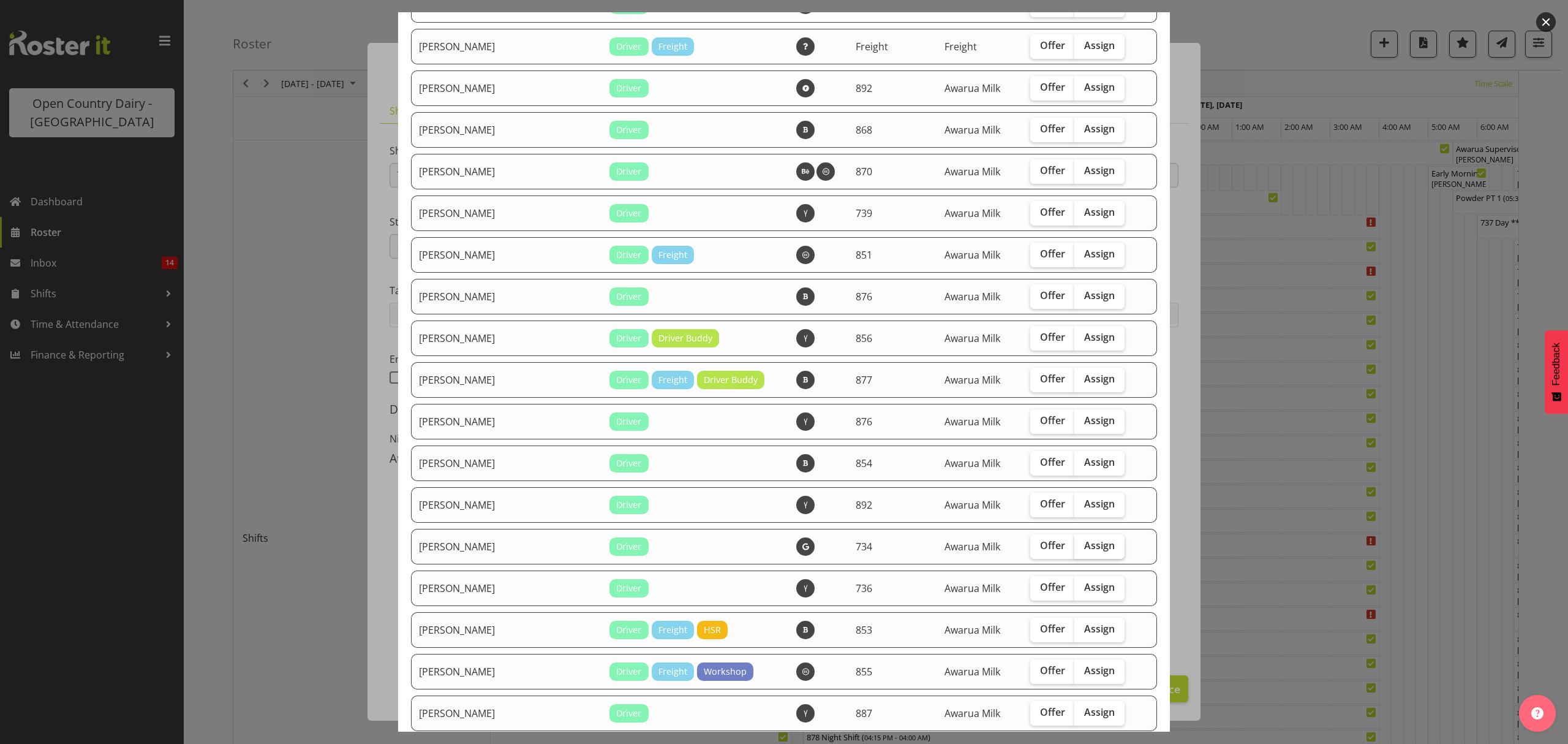
click at [1084, 539] on span "Assign" at bounding box center [1099, 545] width 31 height 12
click at [1075, 542] on input "Assign" at bounding box center [1078, 545] width 8 height 8
checkbox input "true"
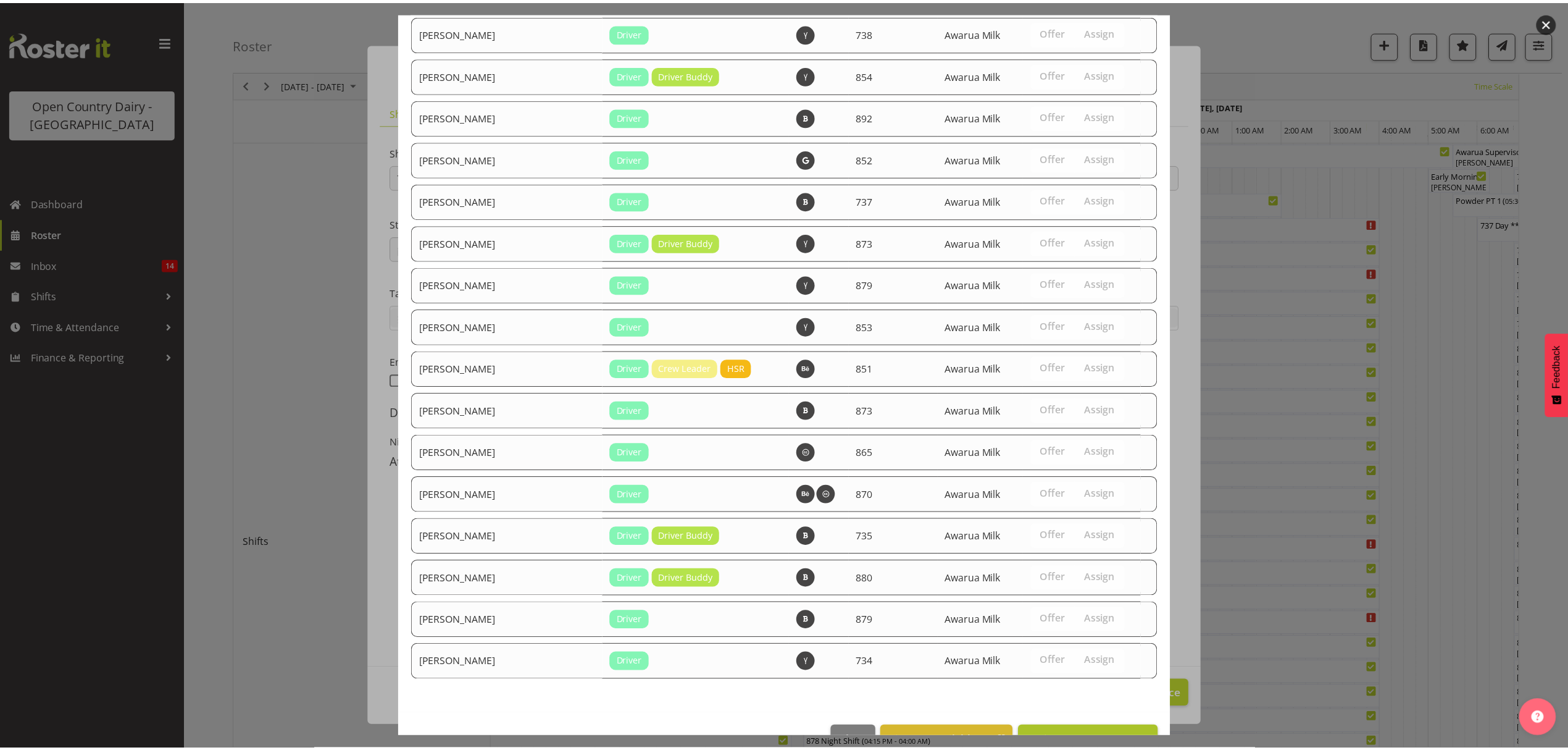
scroll to position [1796, 0]
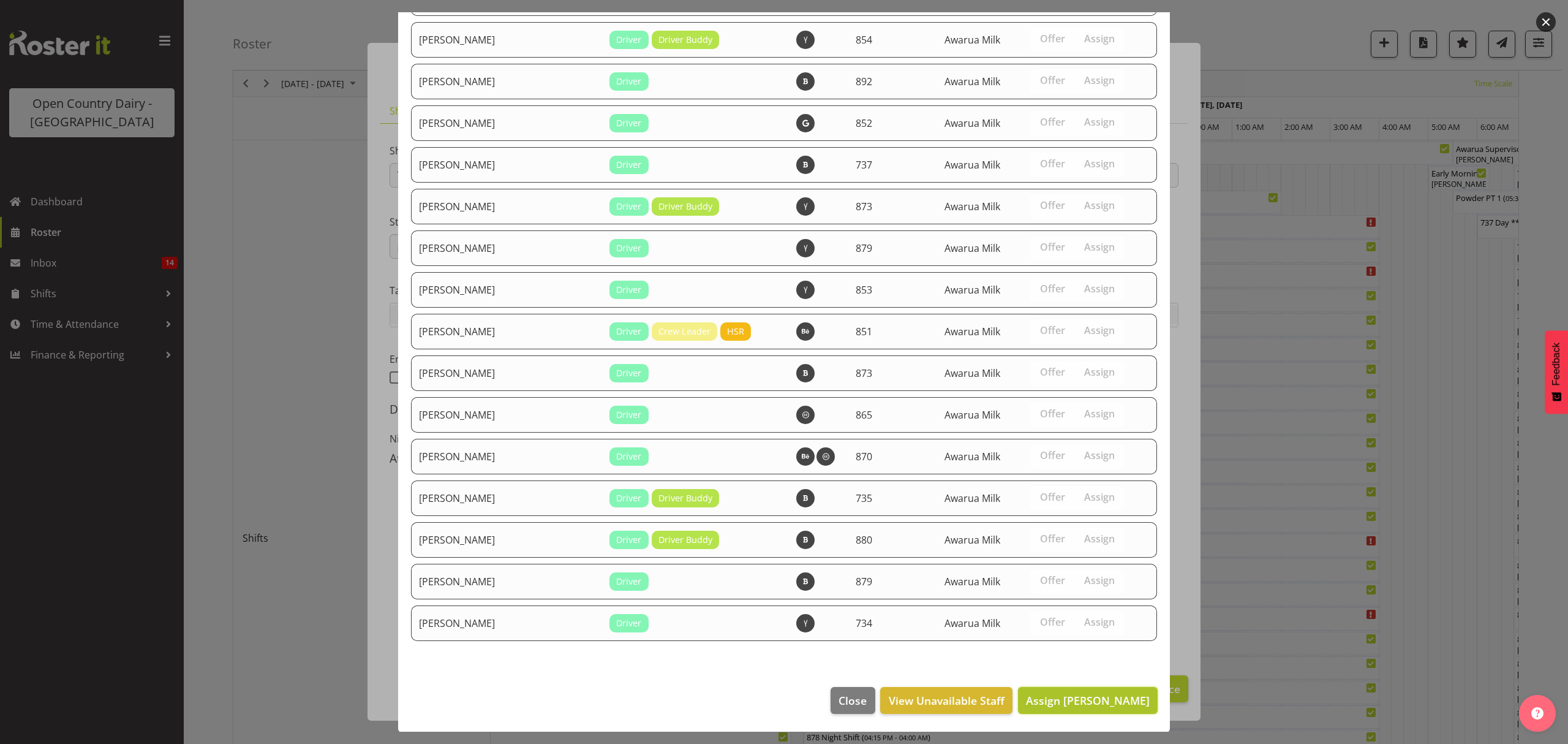
click at [1091, 701] on span "Assign [PERSON_NAME]" at bounding box center [1087, 700] width 123 height 15
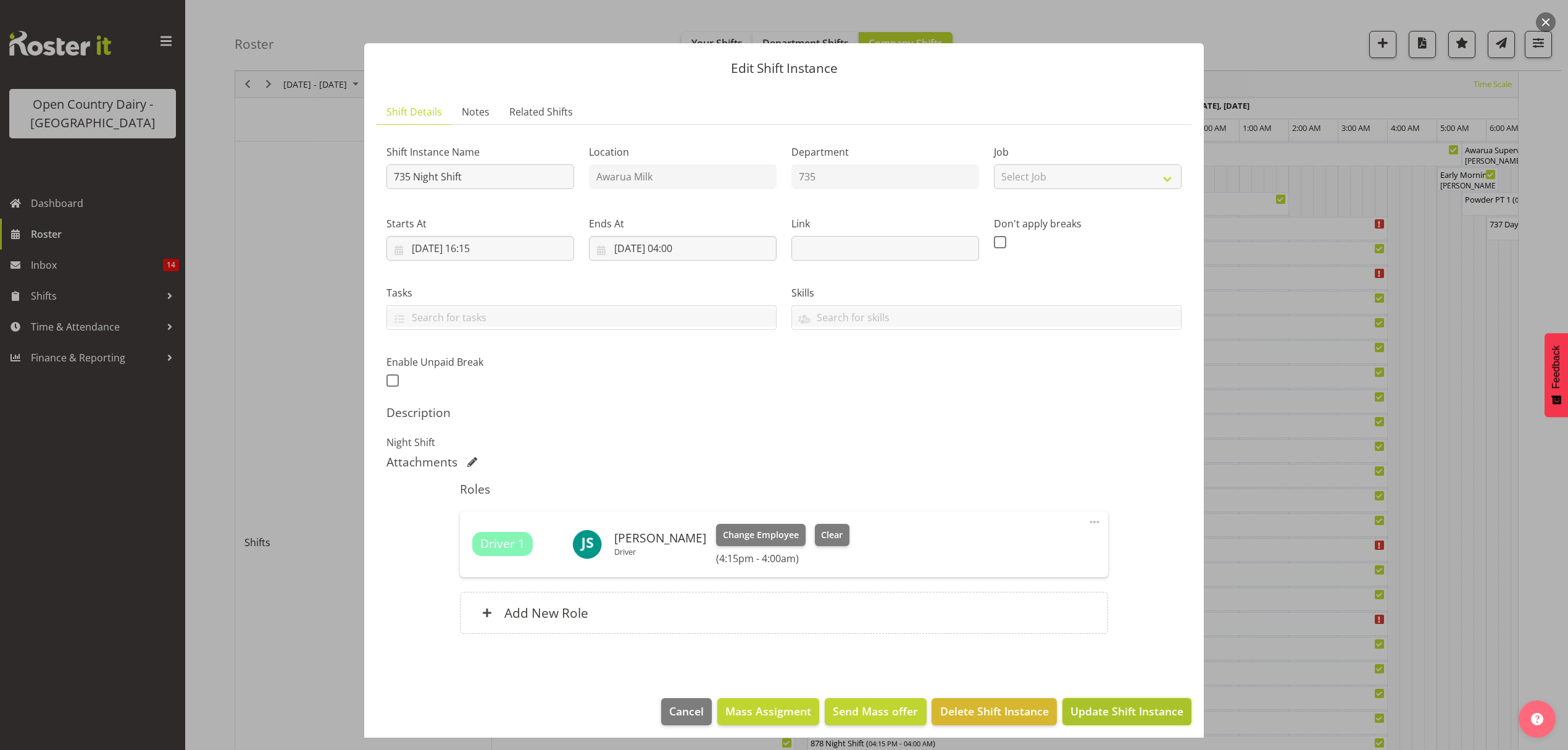
click at [1132, 711] on span "Update Shift Instance" at bounding box center [1127, 712] width 113 height 16
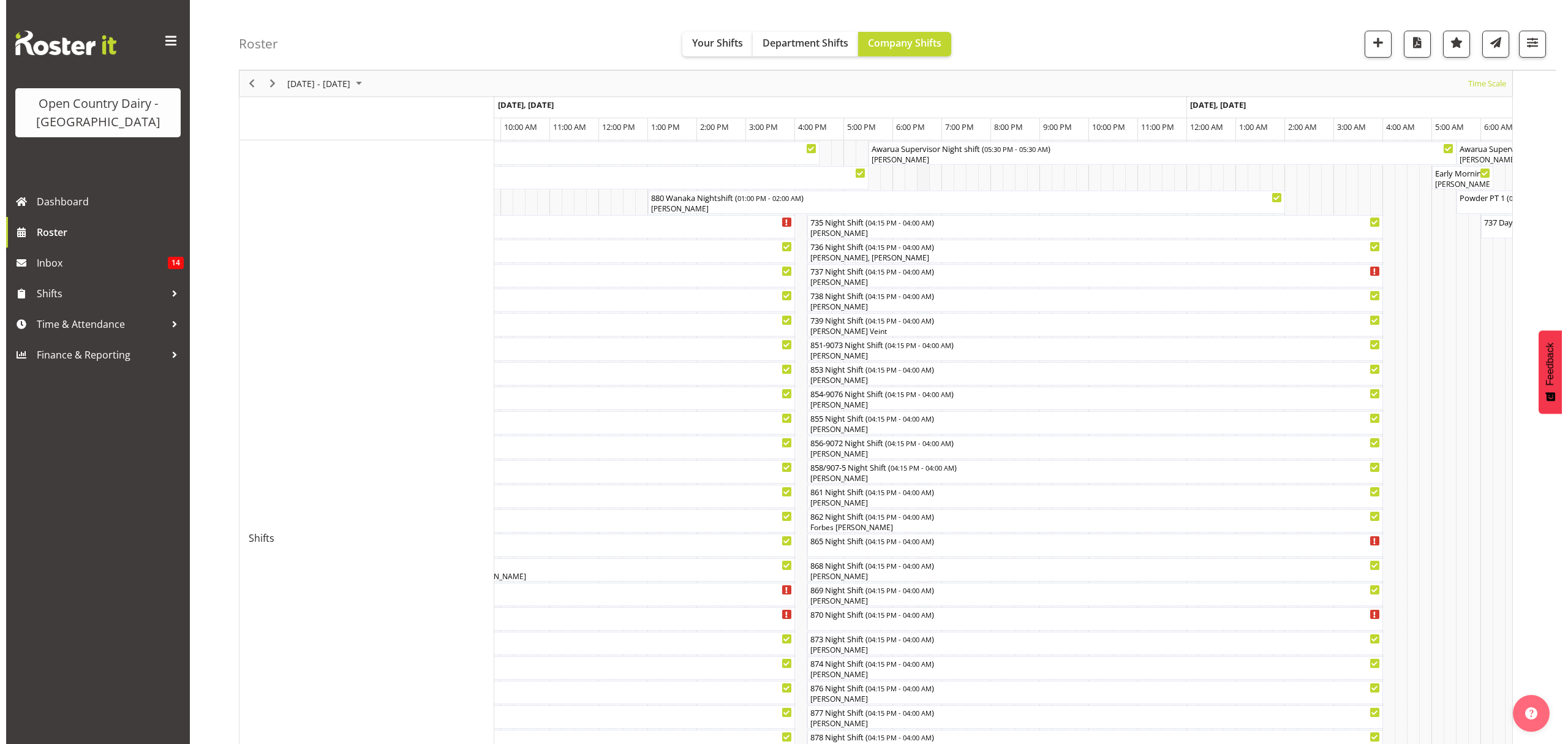
scroll to position [0, 0]
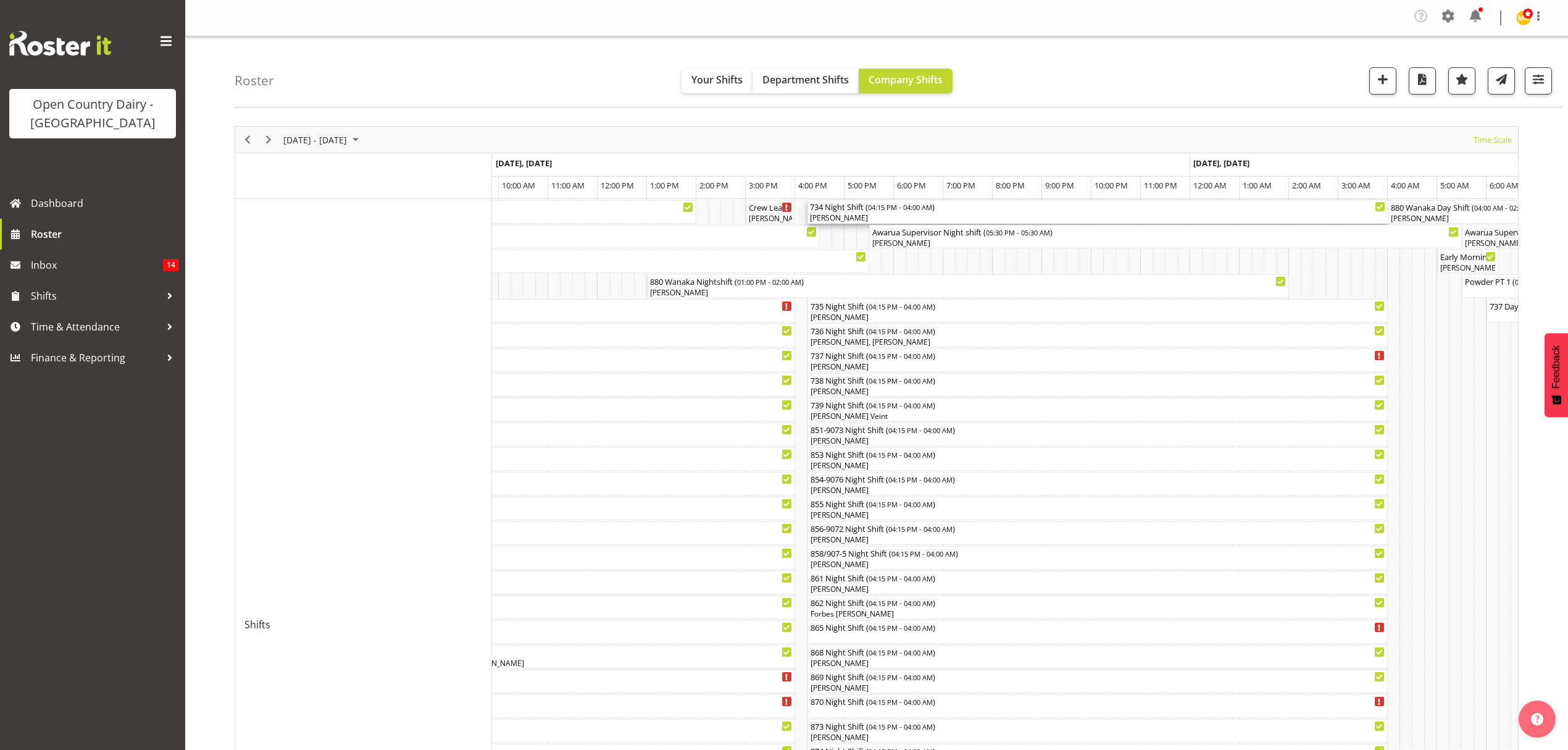
click at [846, 209] on div "734 Night Shift ( 04:15 PM - 04:00 AM )" at bounding box center [1098, 207] width 575 height 13
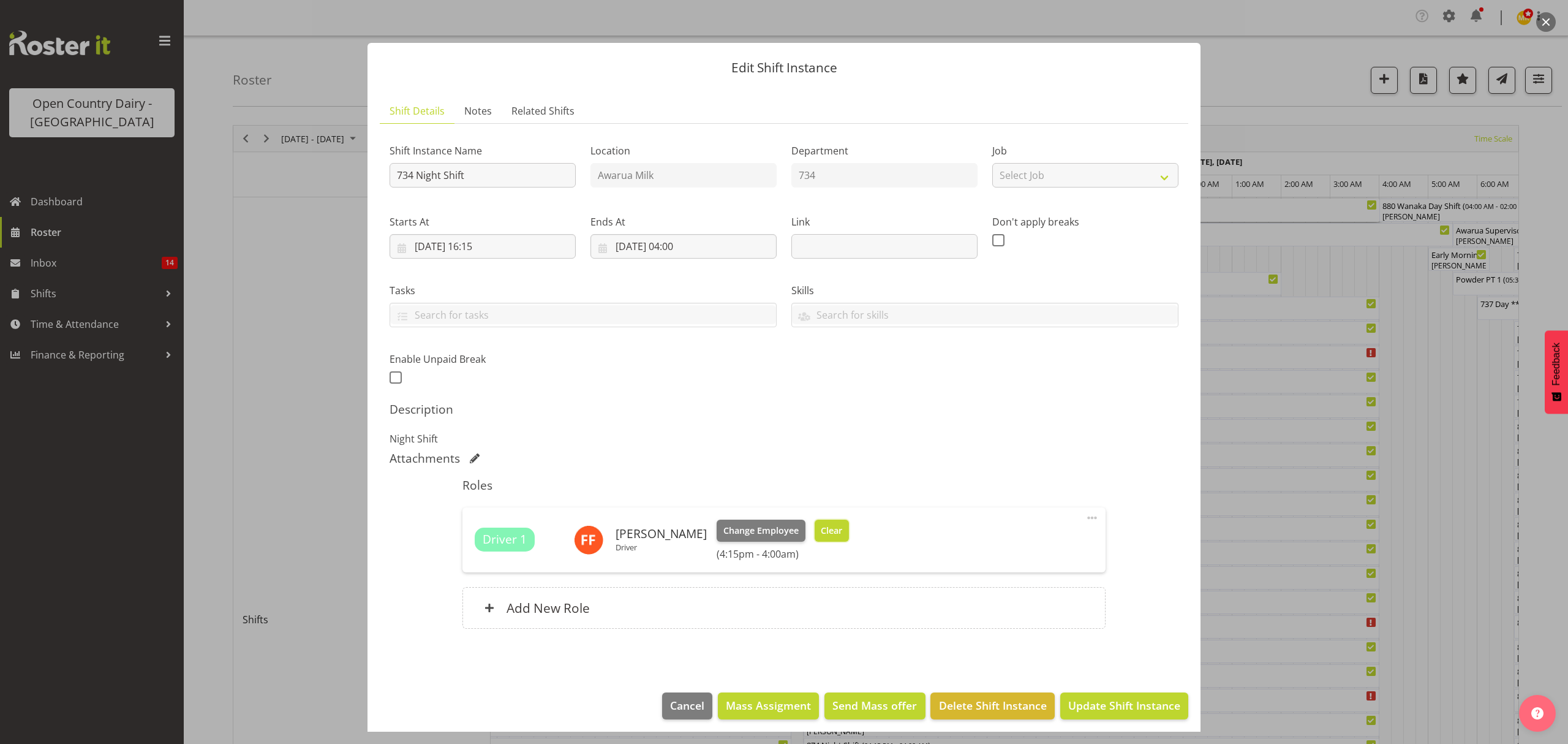
click at [831, 529] on span "Clear" at bounding box center [831, 530] width 21 height 13
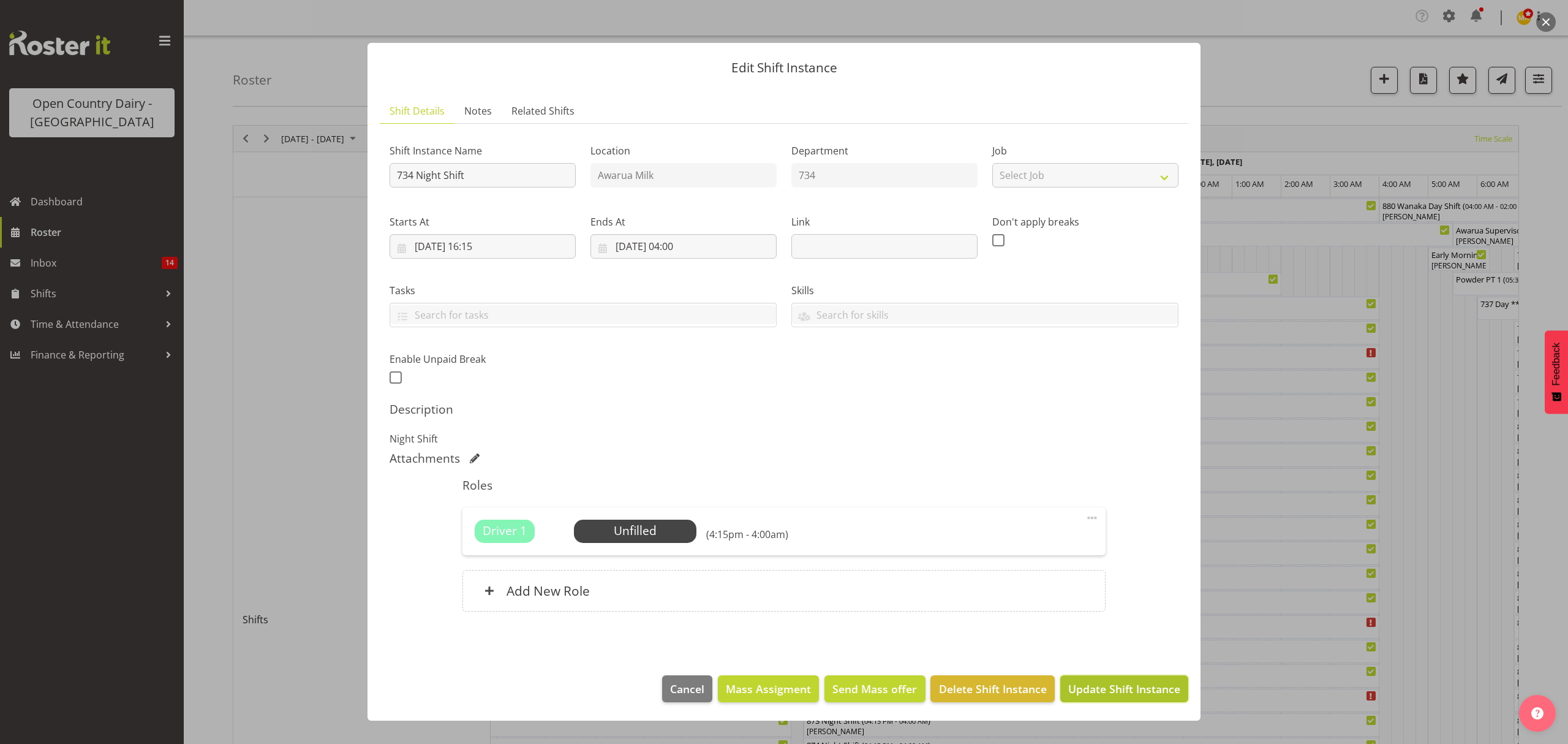
click at [1086, 692] on span "Update Shift Instance" at bounding box center [1124, 689] width 112 height 16
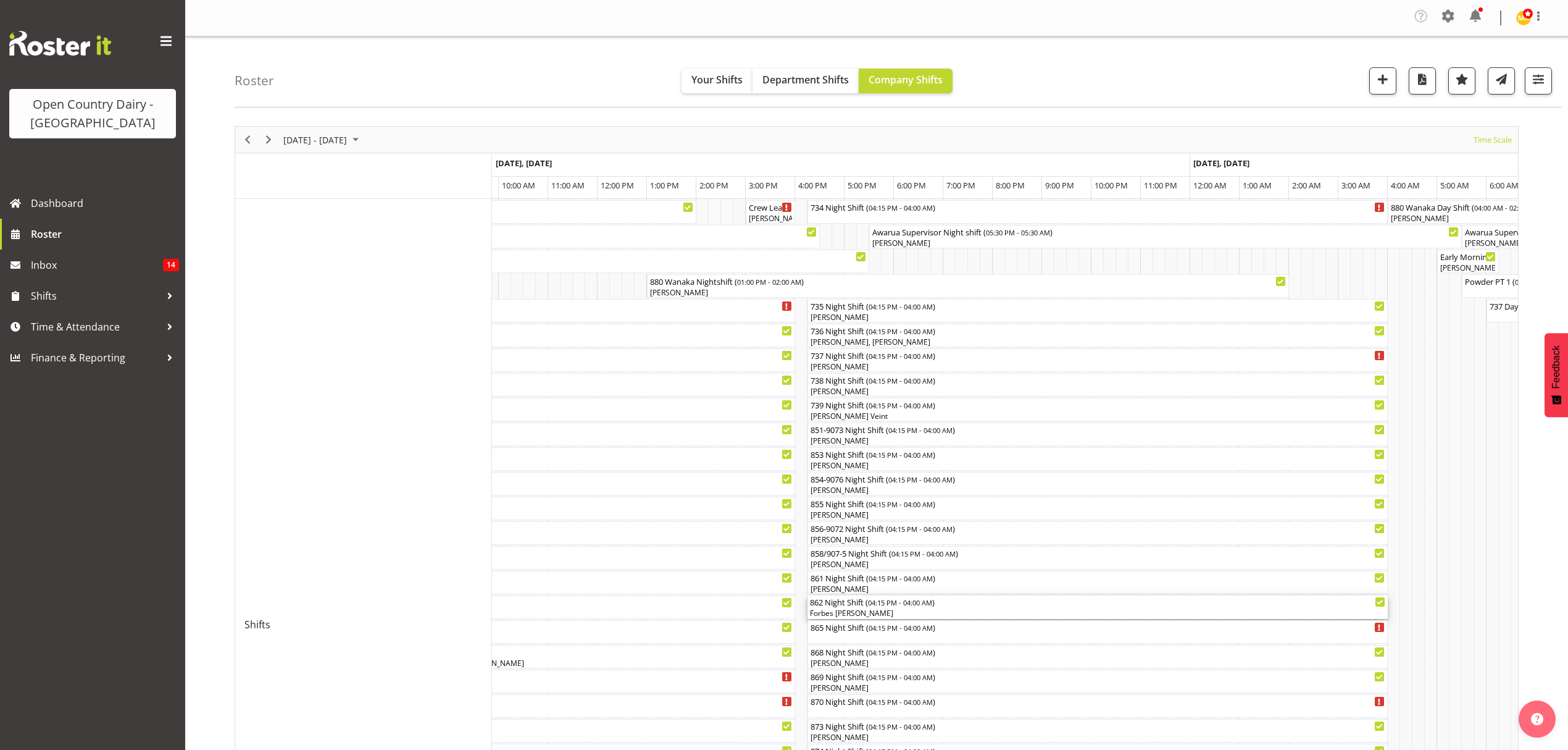
click at [870, 614] on div "Forbes [PERSON_NAME]" at bounding box center [1098, 613] width 575 height 11
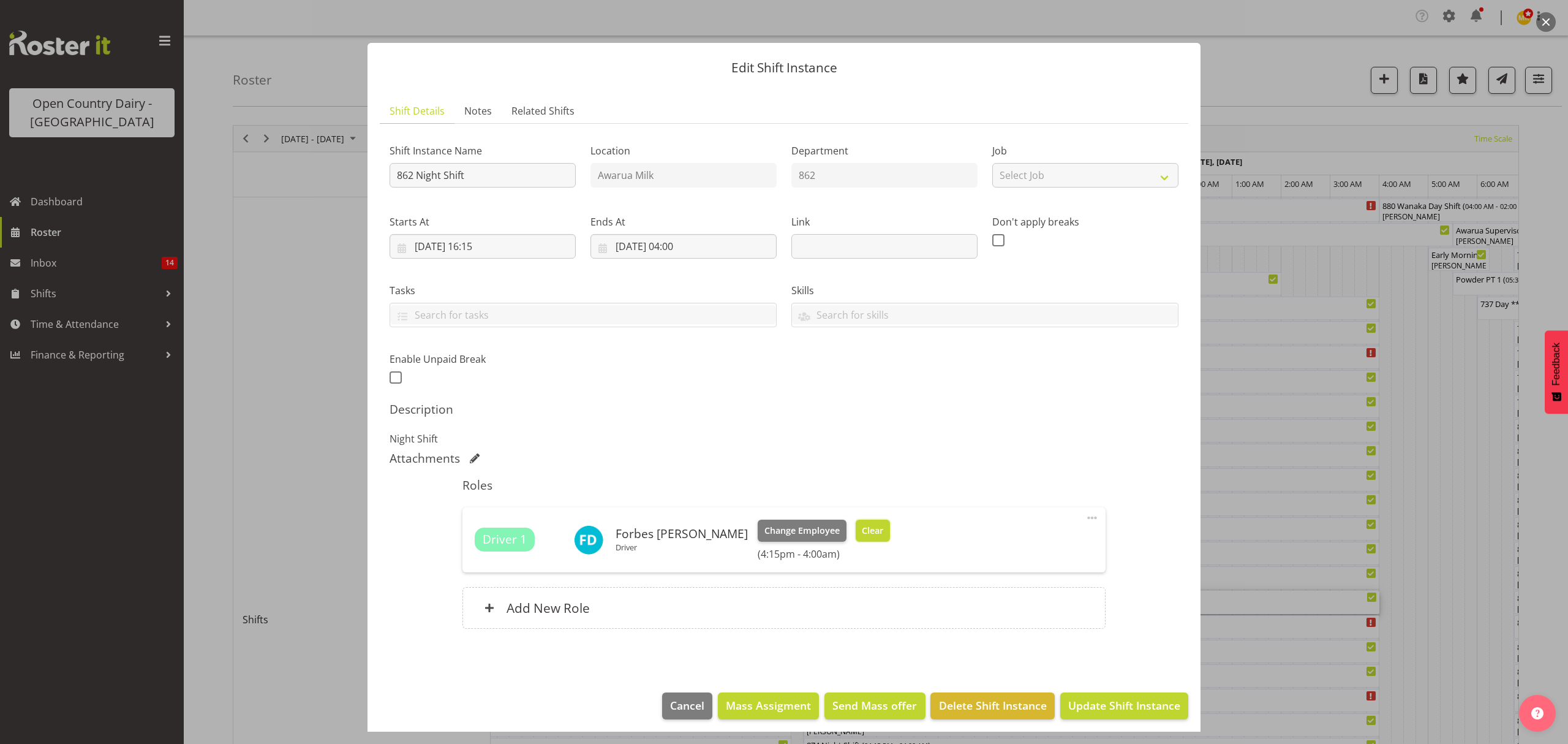
click at [862, 530] on span "Clear" at bounding box center [872, 530] width 21 height 13
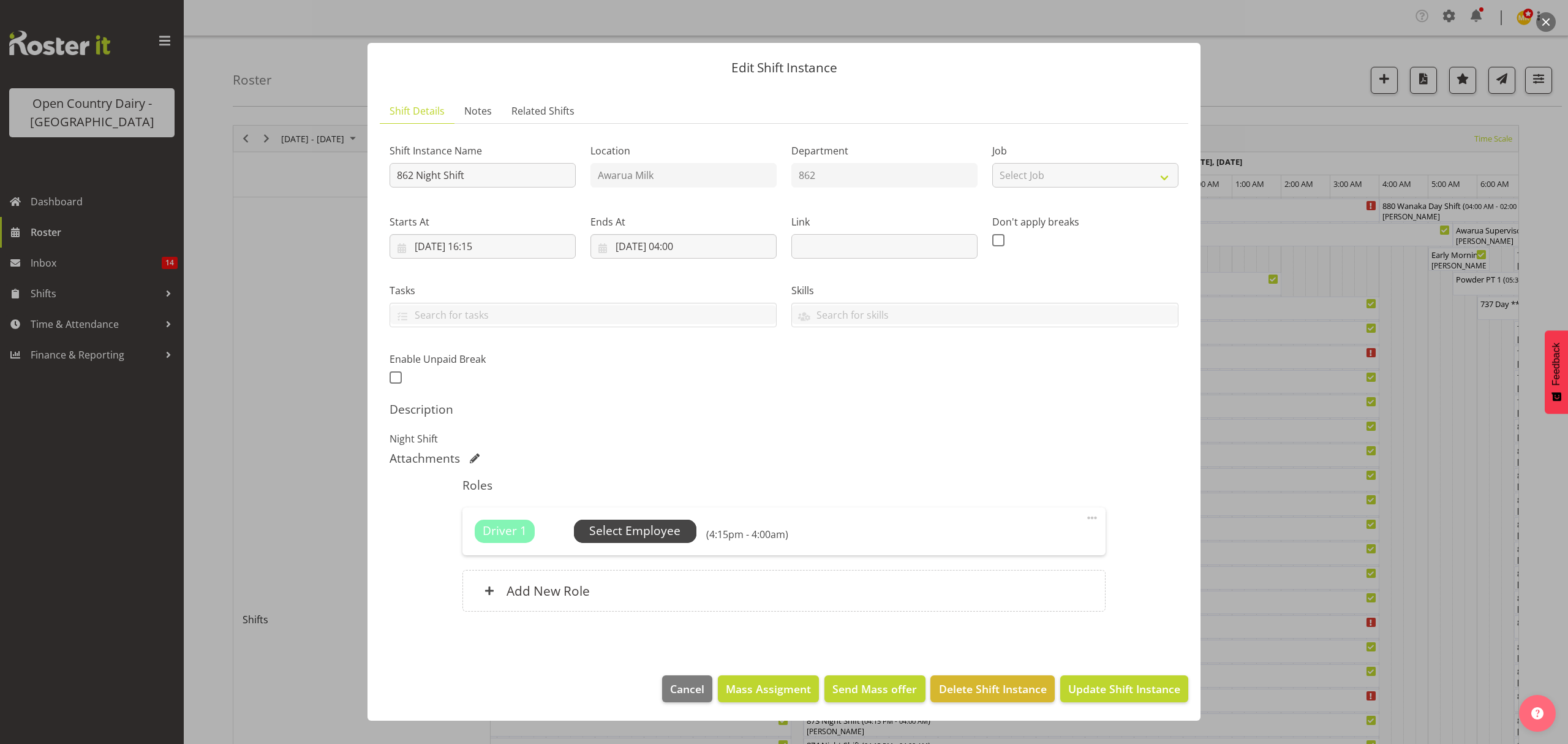
click at [679, 543] on span "Select Employee" at bounding box center [635, 531] width 122 height 23
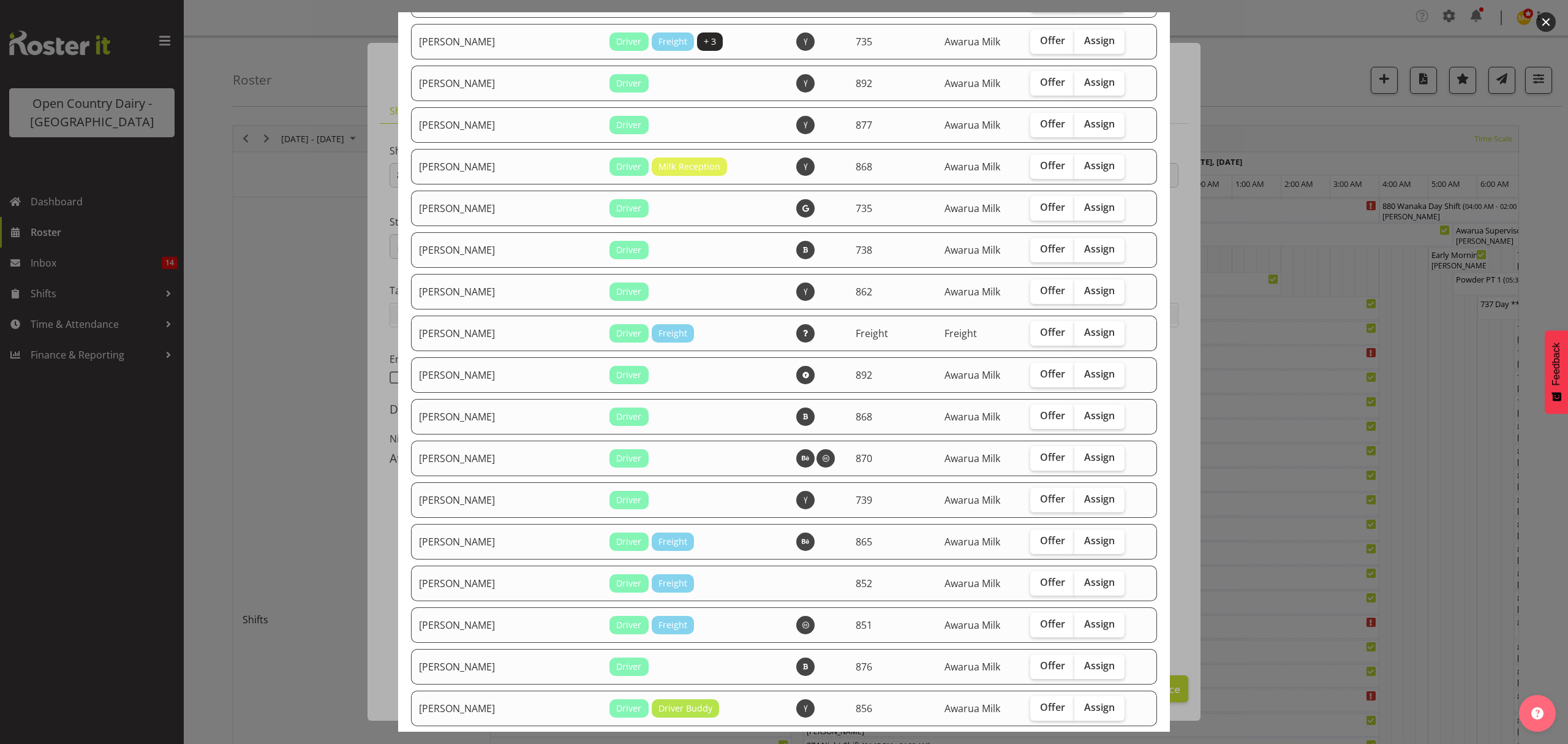
scroll to position [735, 0]
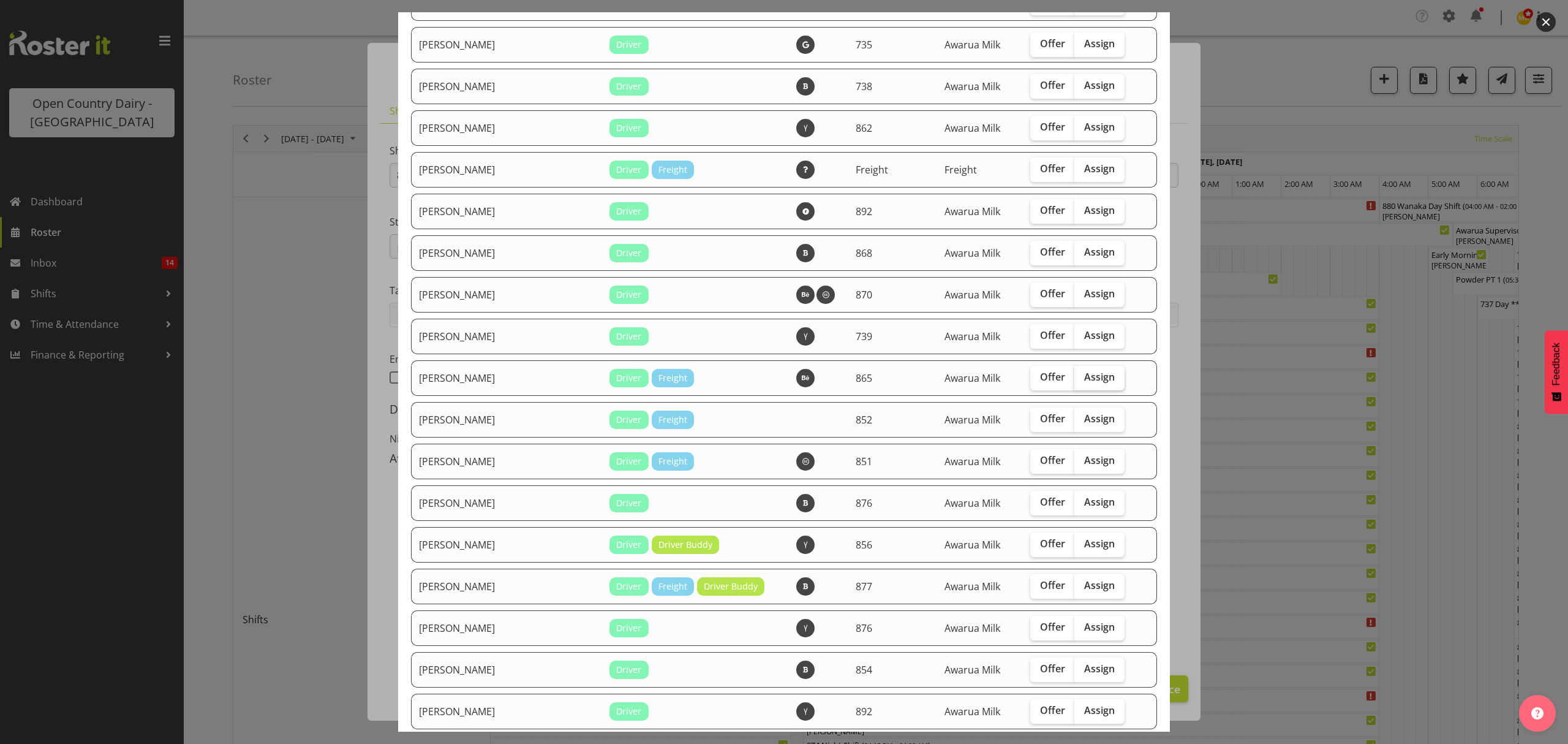
click at [1091, 374] on span "Assign" at bounding box center [1099, 377] width 31 height 12
click at [1083, 374] on input "Assign" at bounding box center [1078, 376] width 8 height 8
checkbox input "true"
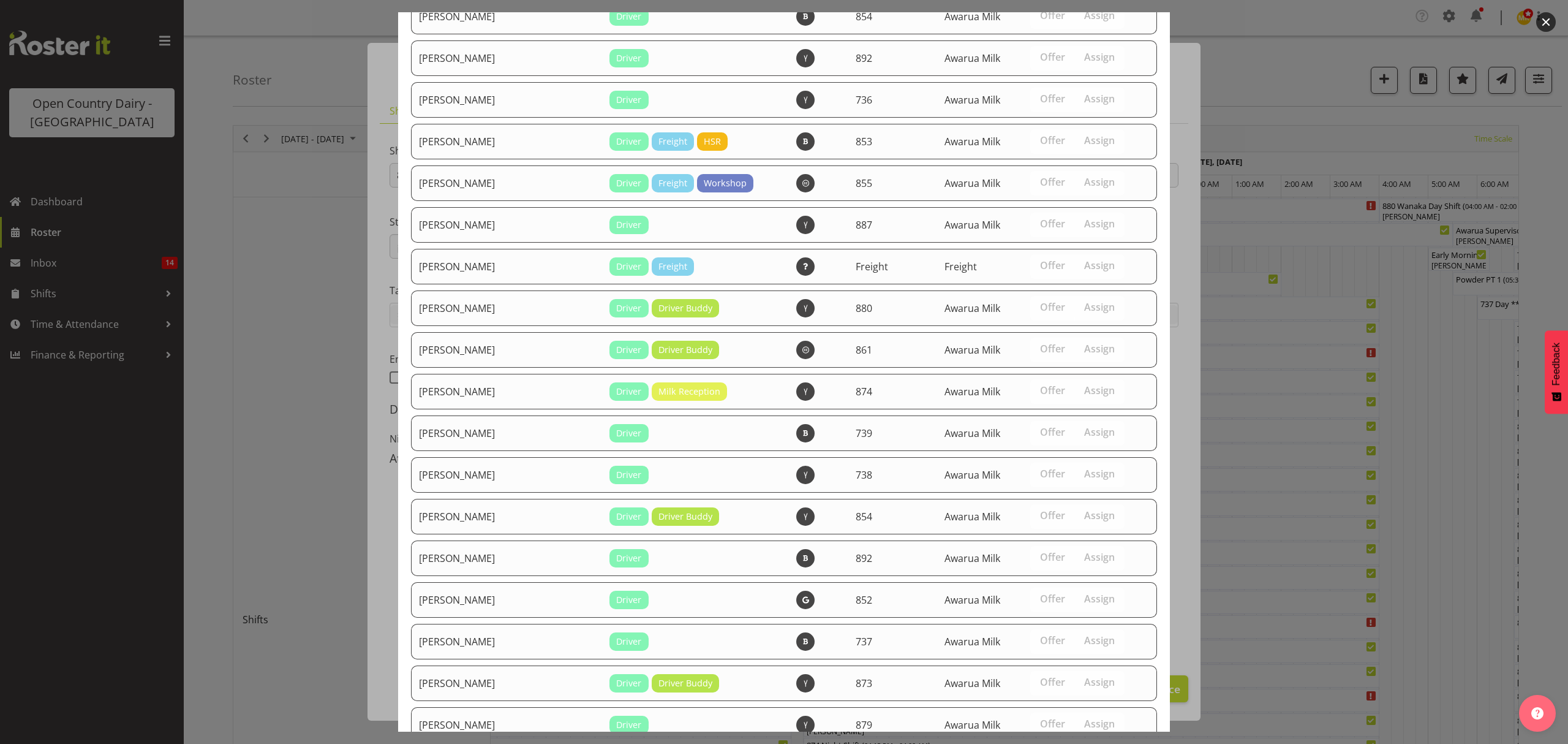
scroll to position [1865, 0]
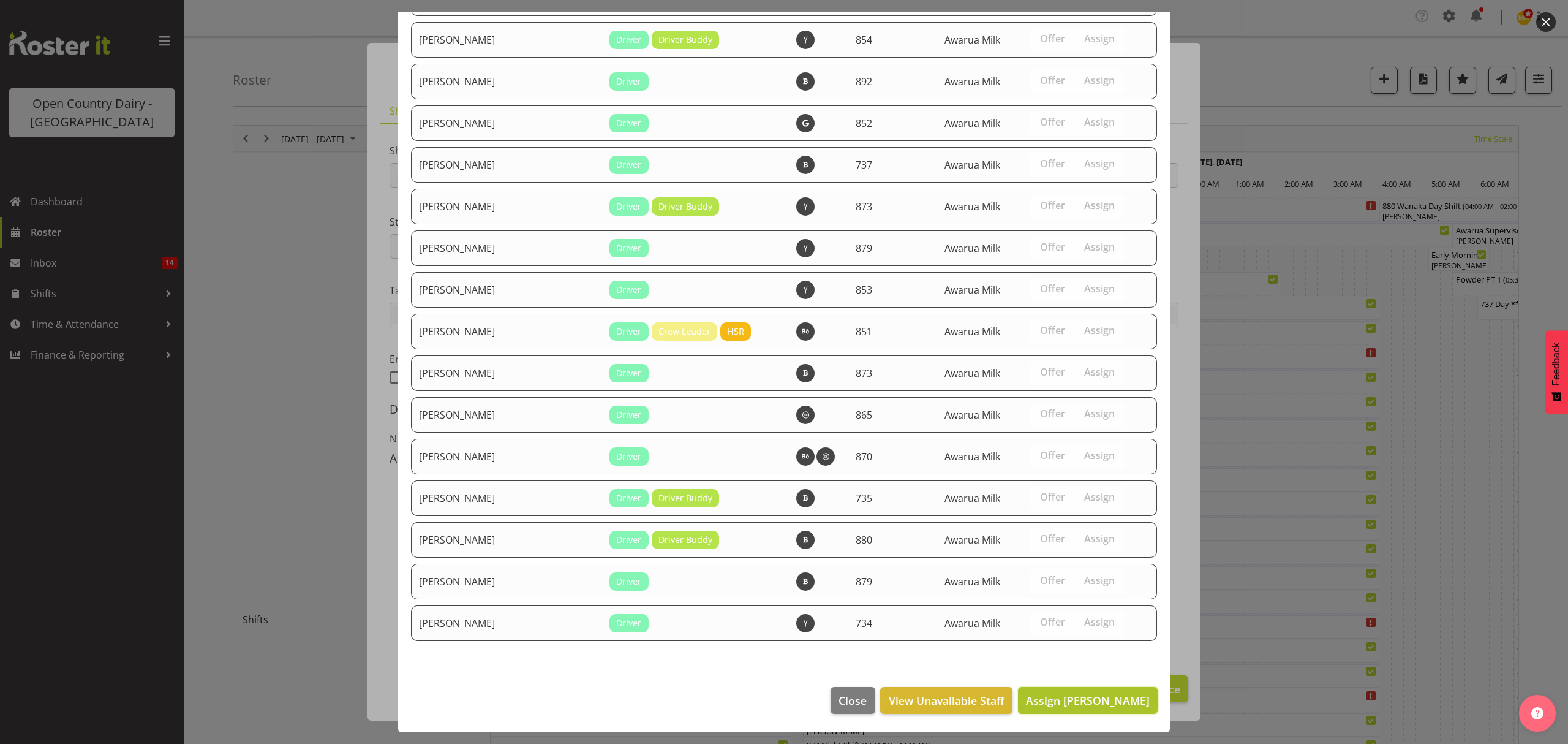
click at [1068, 708] on span "Assign [PERSON_NAME]" at bounding box center [1087, 700] width 123 height 16
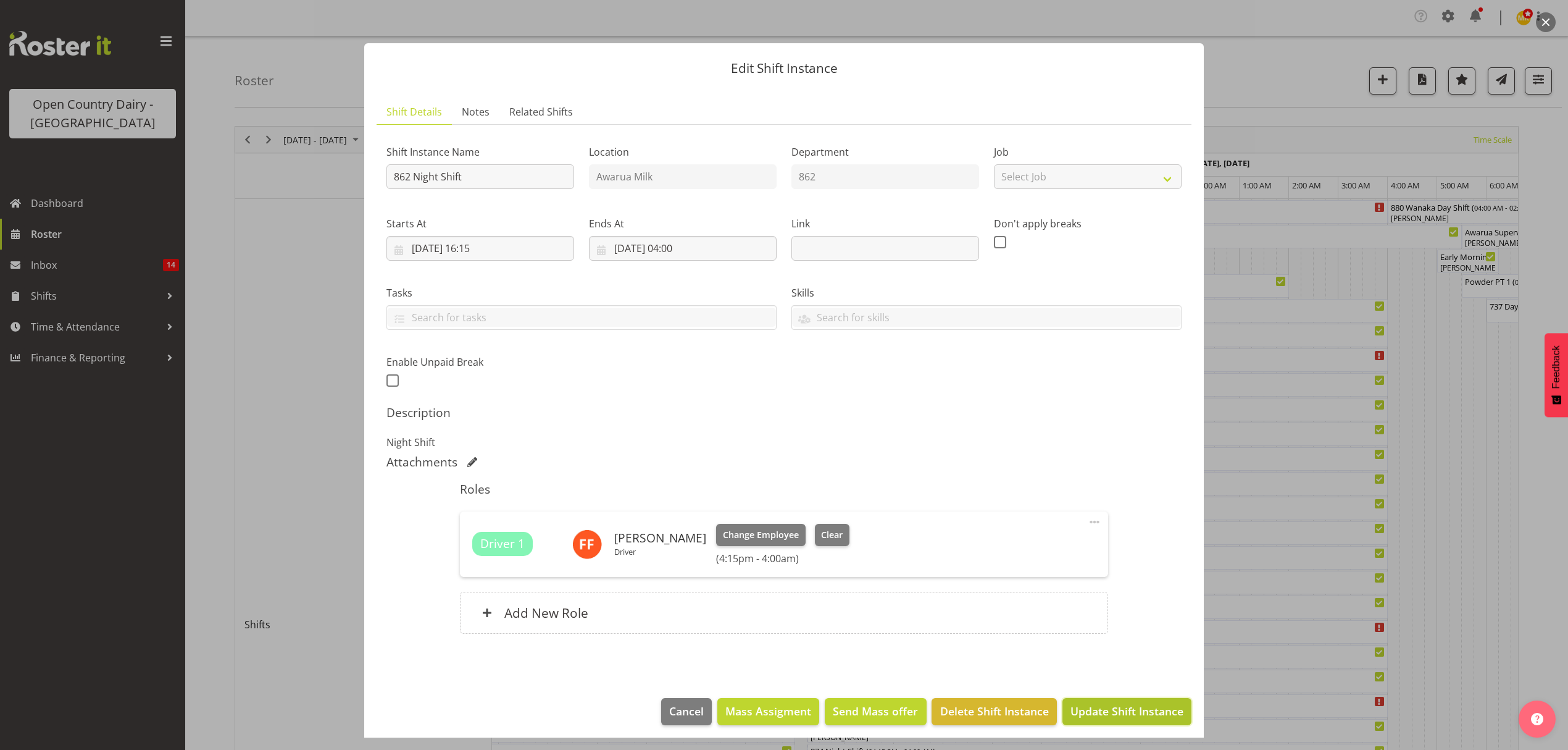
click at [1137, 715] on span "Update Shift Instance" at bounding box center [1127, 712] width 113 height 16
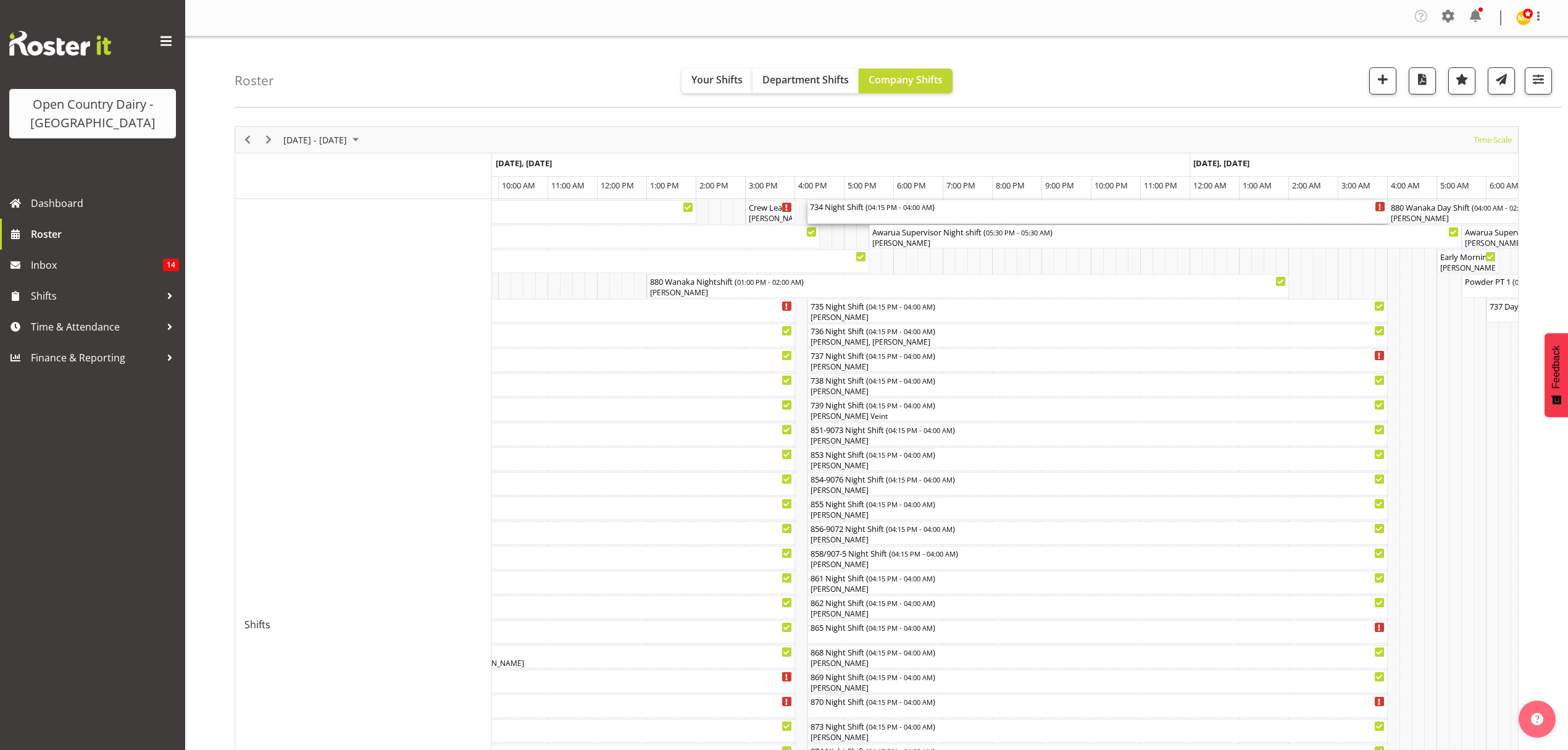
click at [900, 211] on span "04:15 PM - 04:00 AM" at bounding box center [900, 207] width 64 height 10
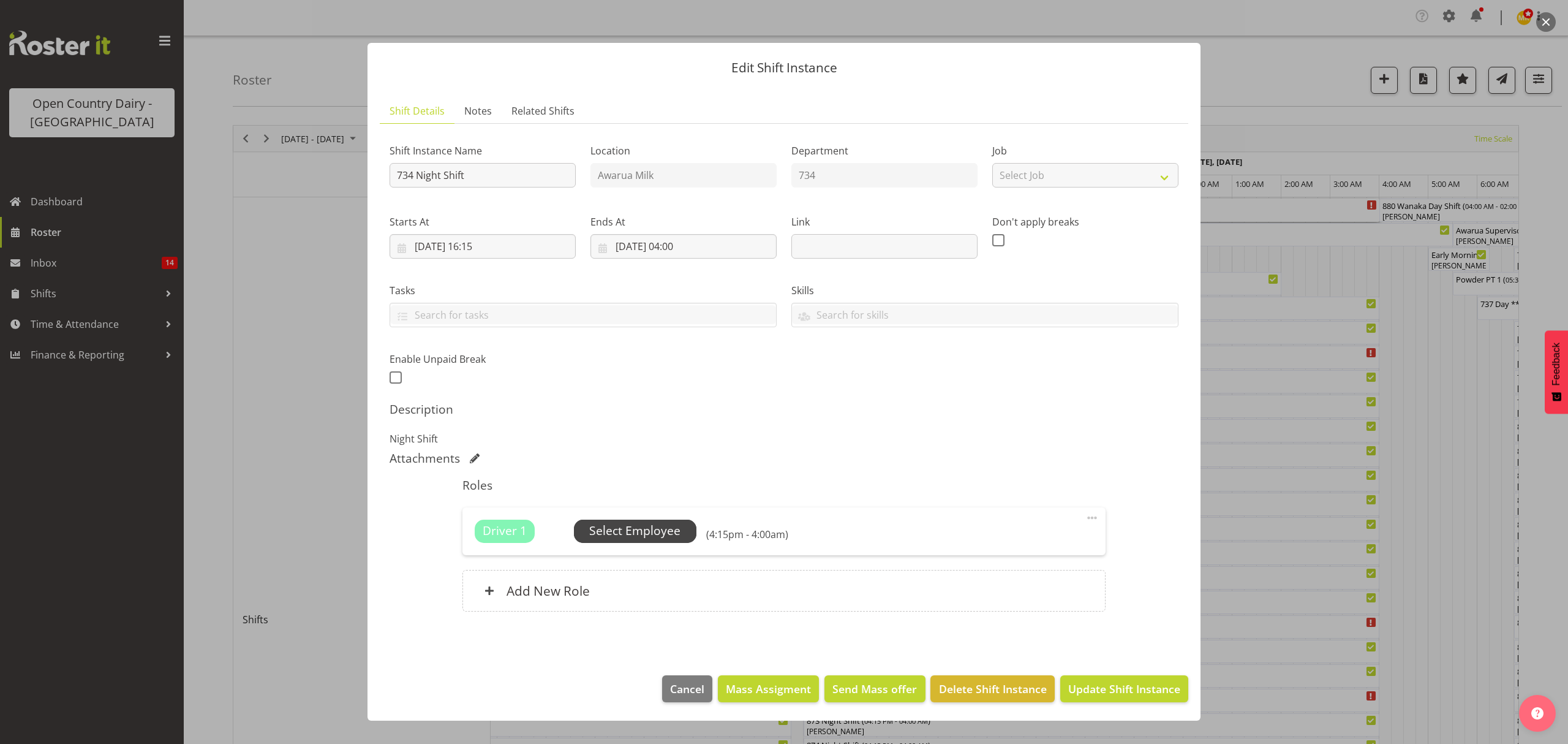
click at [648, 527] on span "Select Employee" at bounding box center [634, 531] width 91 height 18
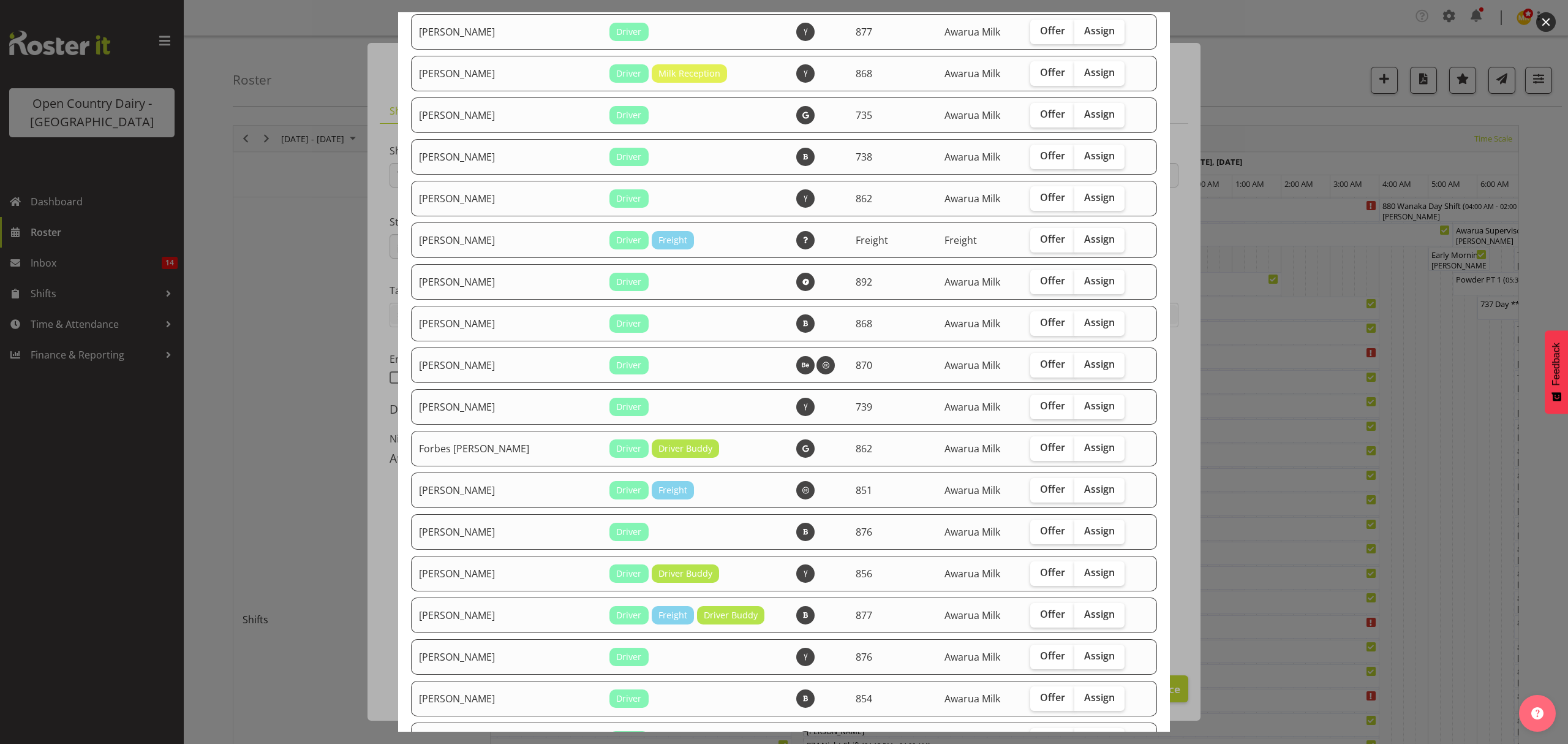
scroll to position [653, 0]
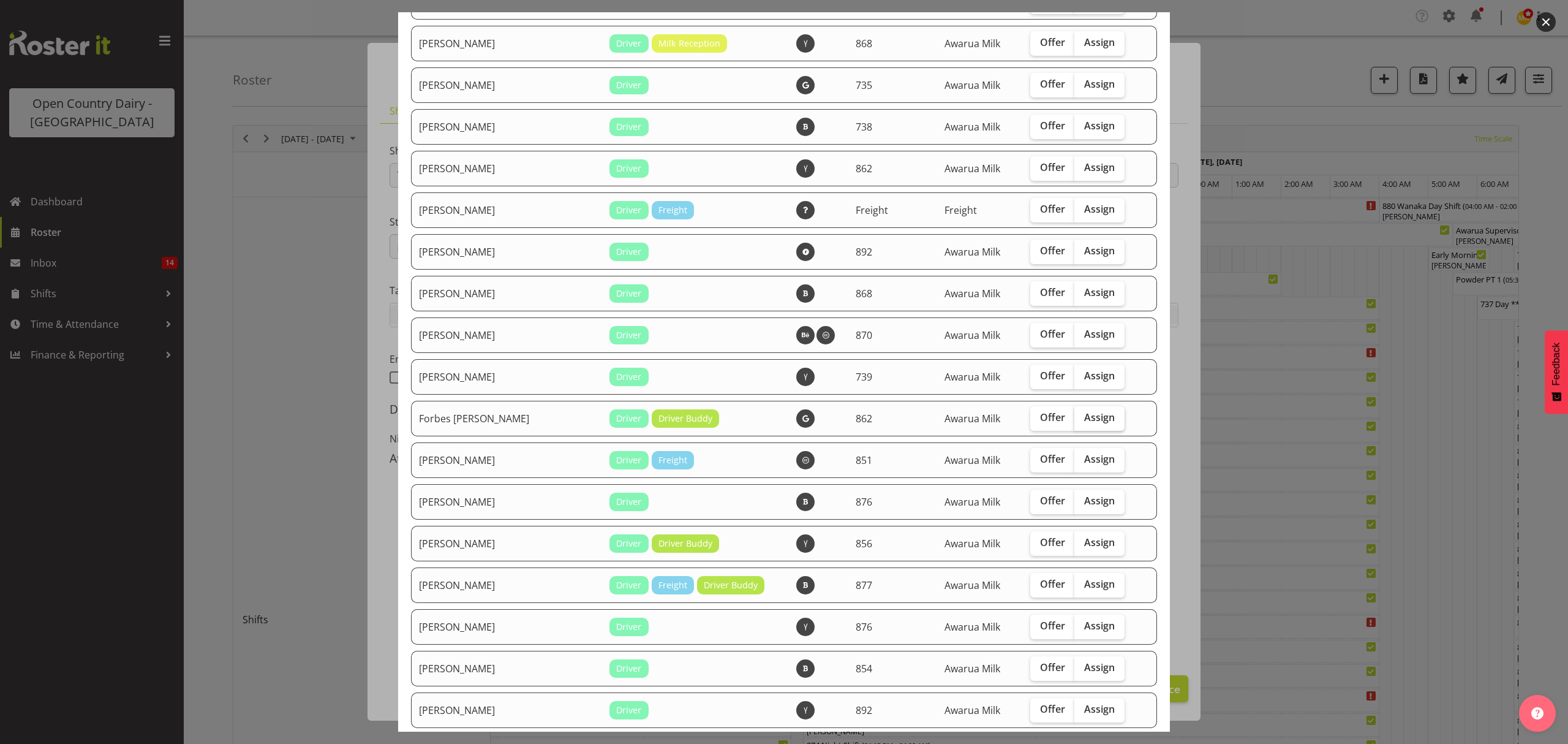
click at [1084, 413] on span "Assign" at bounding box center [1099, 417] width 31 height 12
click at [1075, 414] on input "Assign" at bounding box center [1078, 417] width 8 height 8
checkbox input "true"
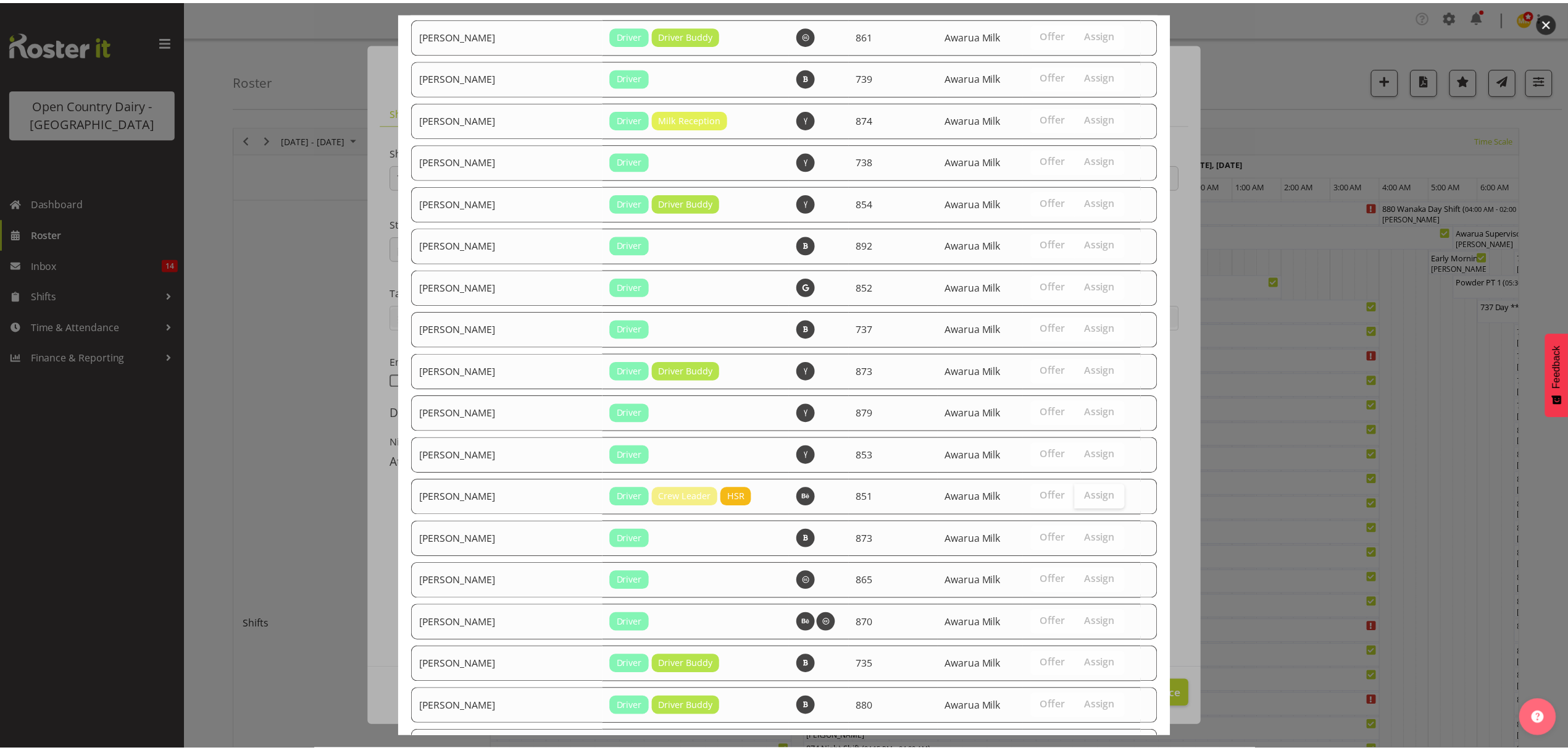
scroll to position [1796, 0]
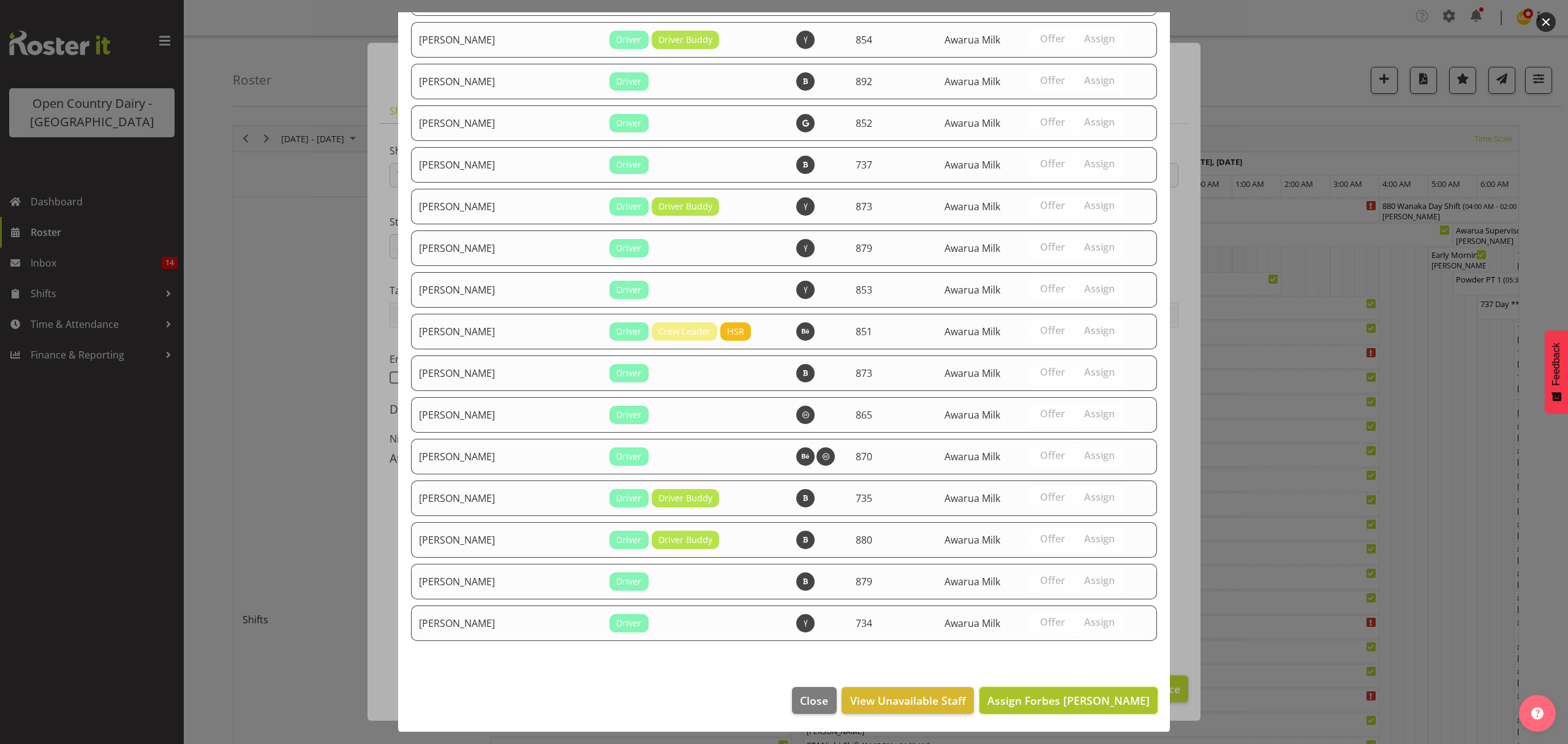
click at [1082, 698] on span "Assign Forbes [PERSON_NAME]" at bounding box center [1068, 700] width 162 height 15
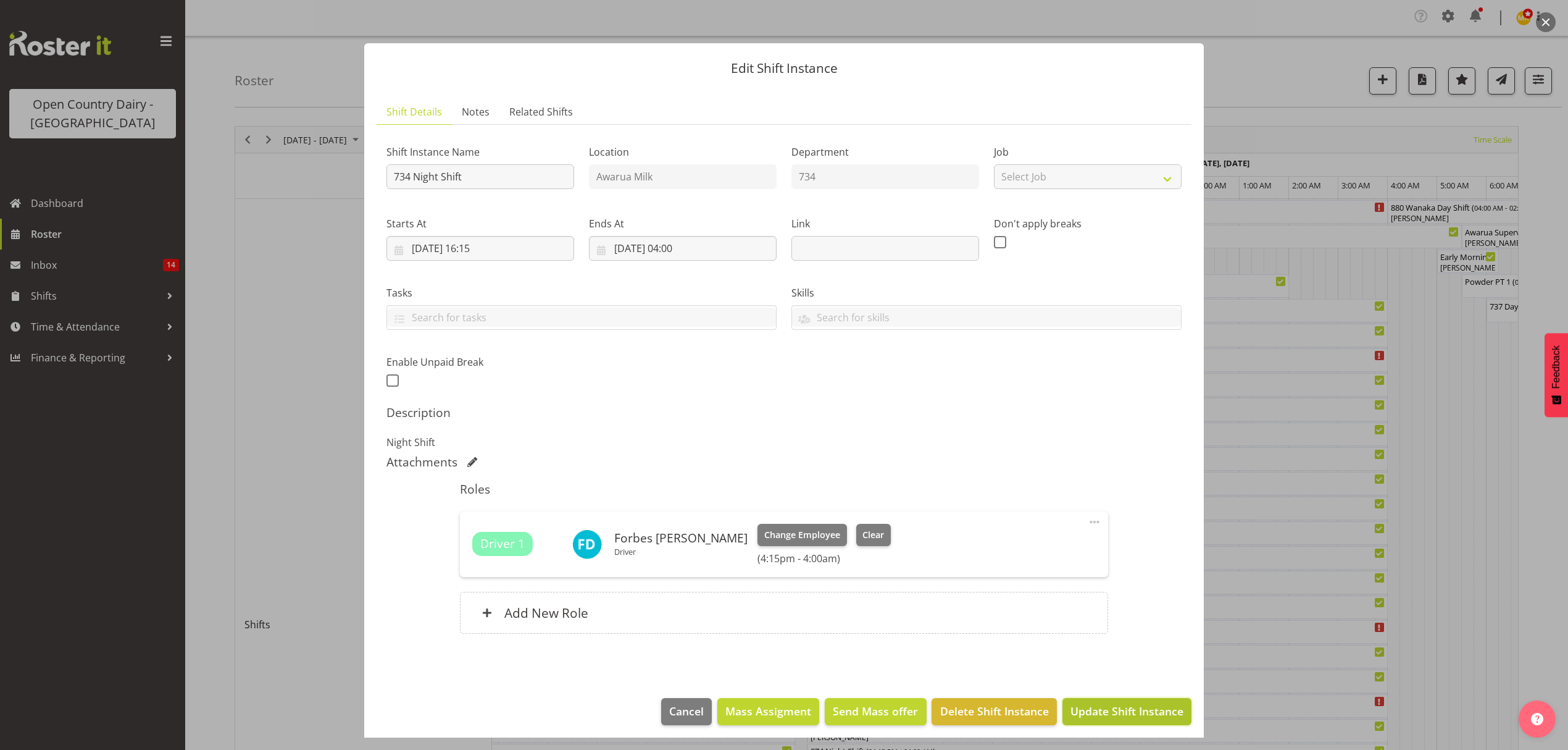
click at [1140, 713] on span "Update Shift Instance" at bounding box center [1127, 712] width 113 height 16
